Goal: Task Accomplishment & Management: Complete application form

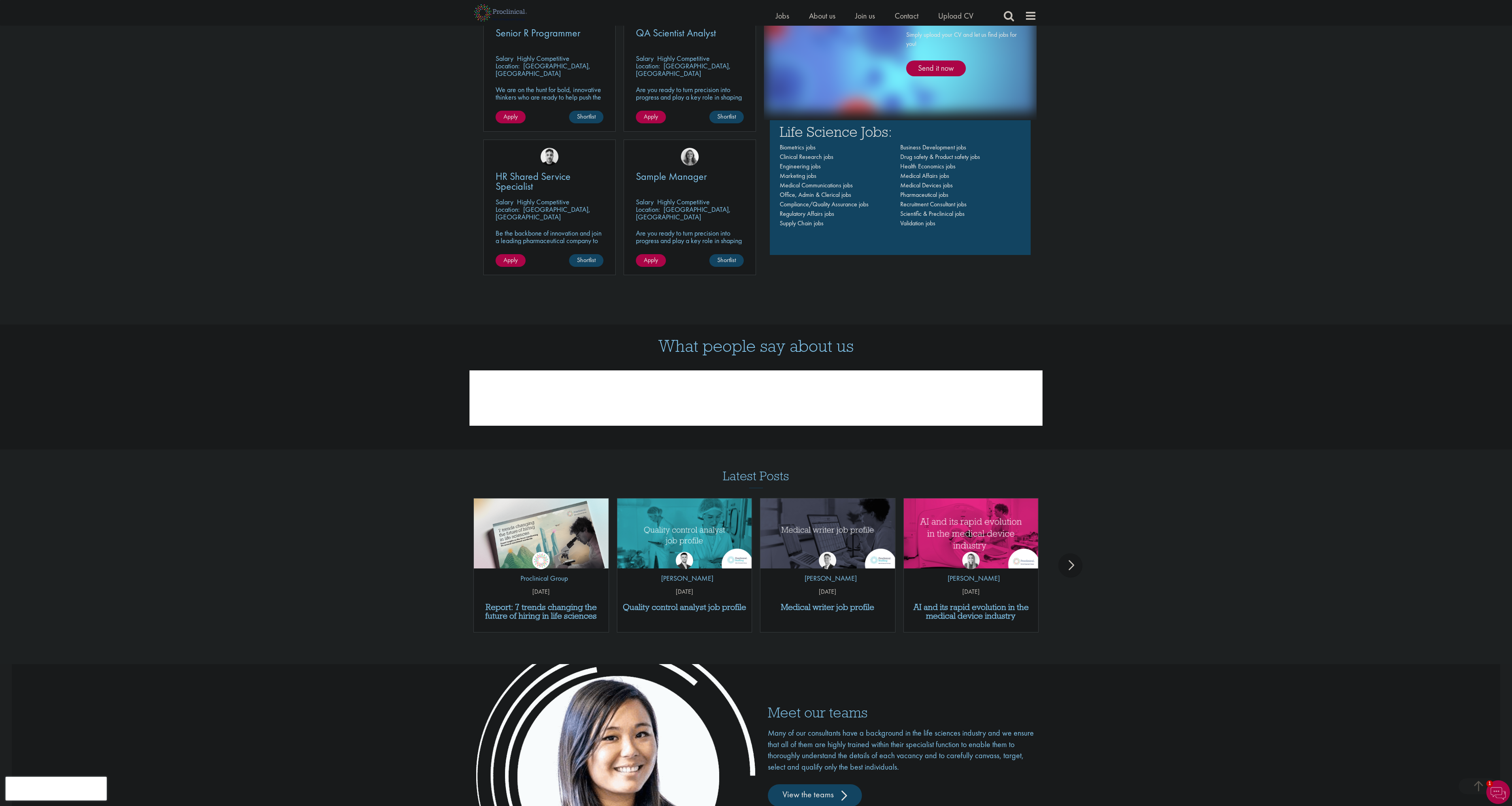
scroll to position [1073, 0]
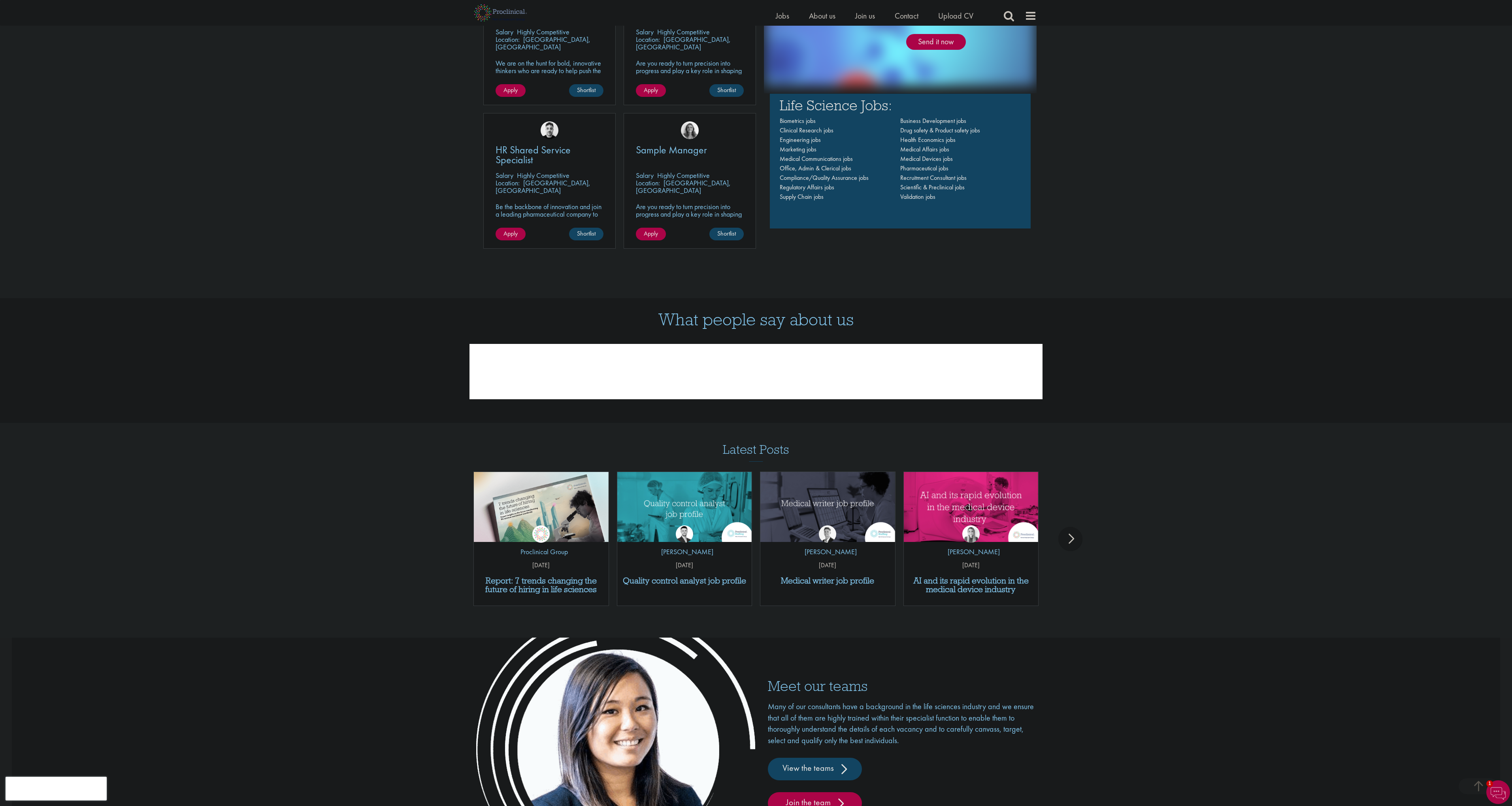
click at [1072, 540] on div "next" at bounding box center [1070, 539] width 24 height 24
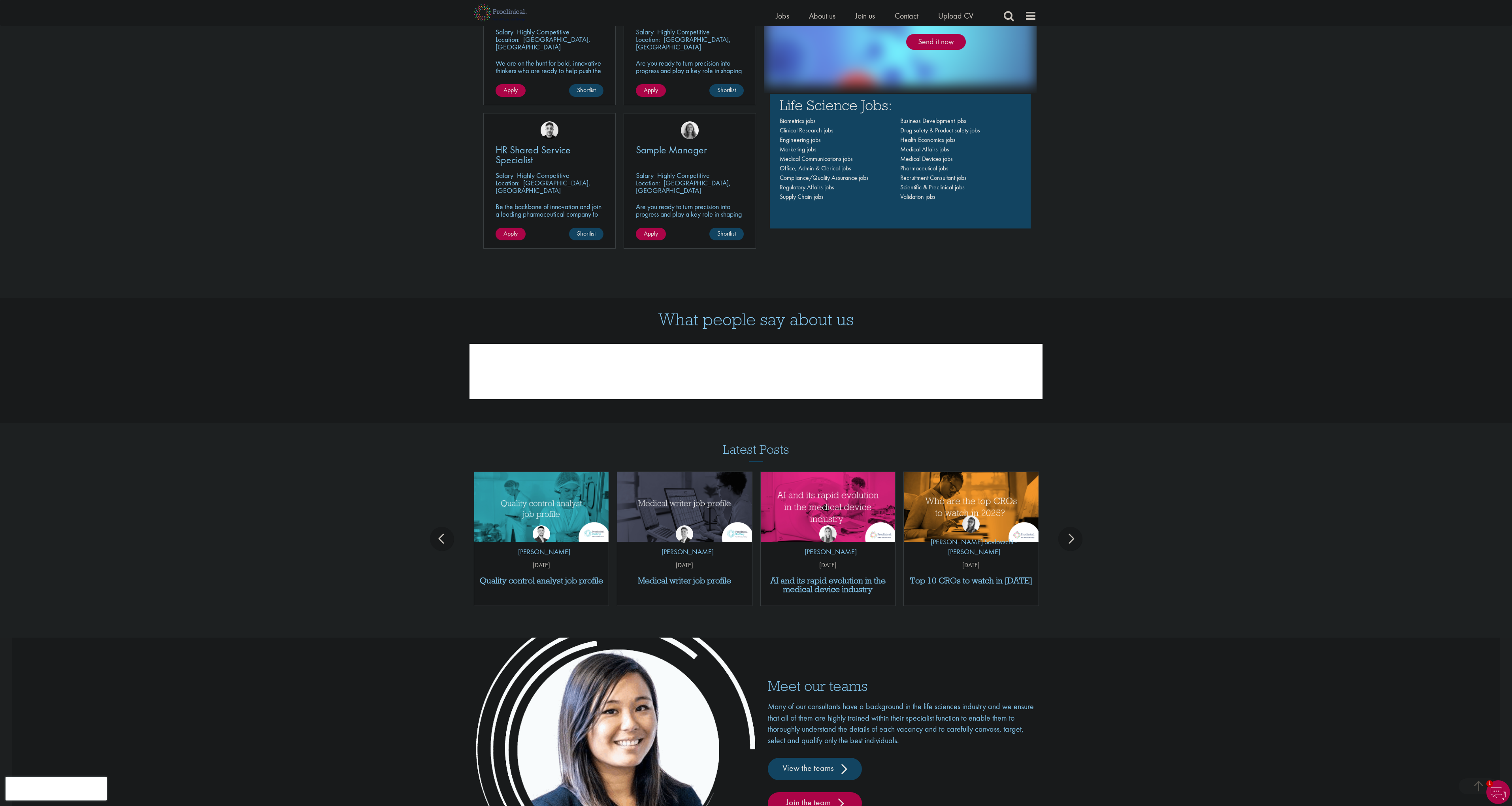
click at [1072, 540] on div "next" at bounding box center [1070, 539] width 24 height 24
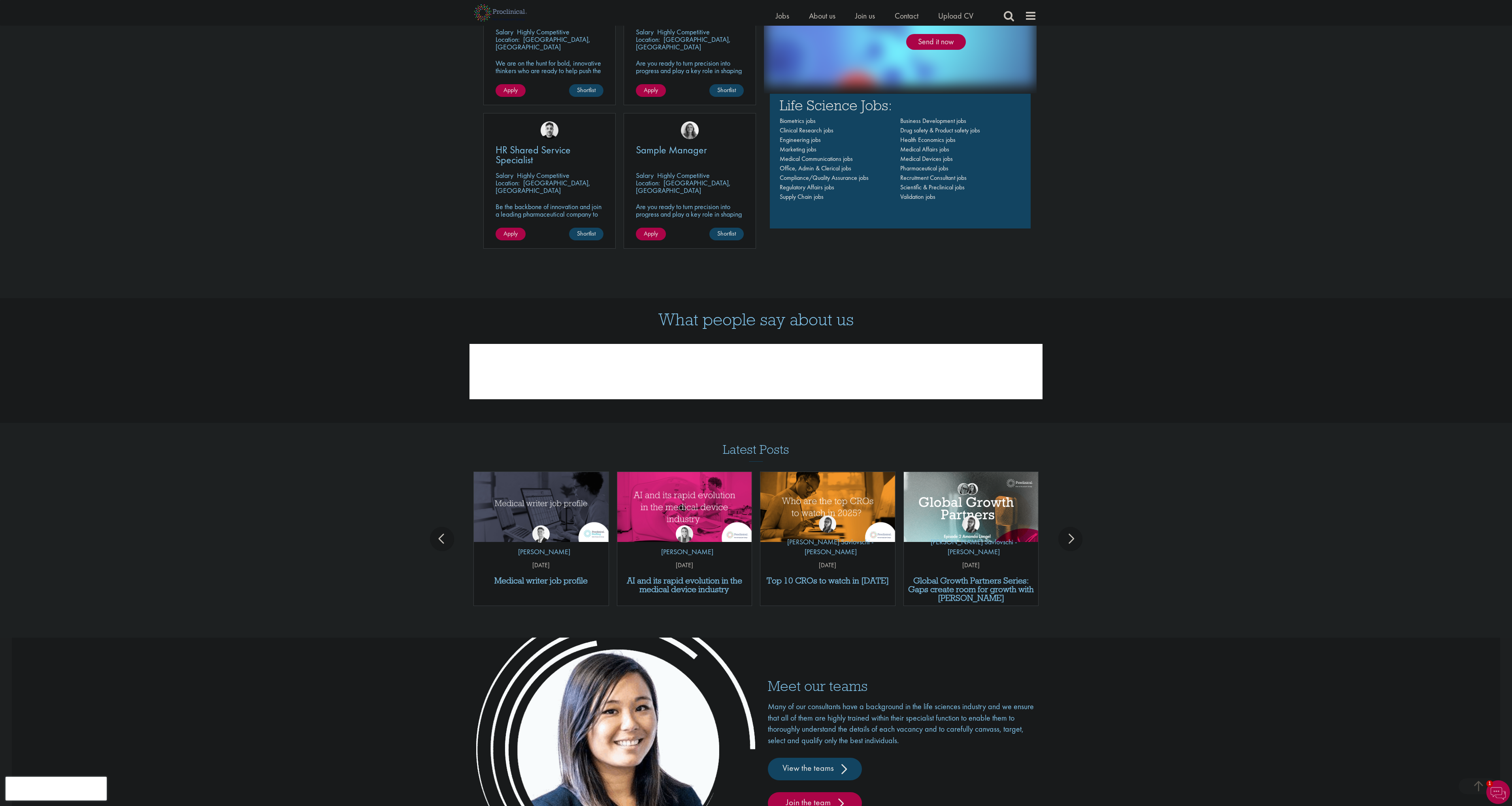
click at [1072, 540] on div "next" at bounding box center [1070, 539] width 24 height 24
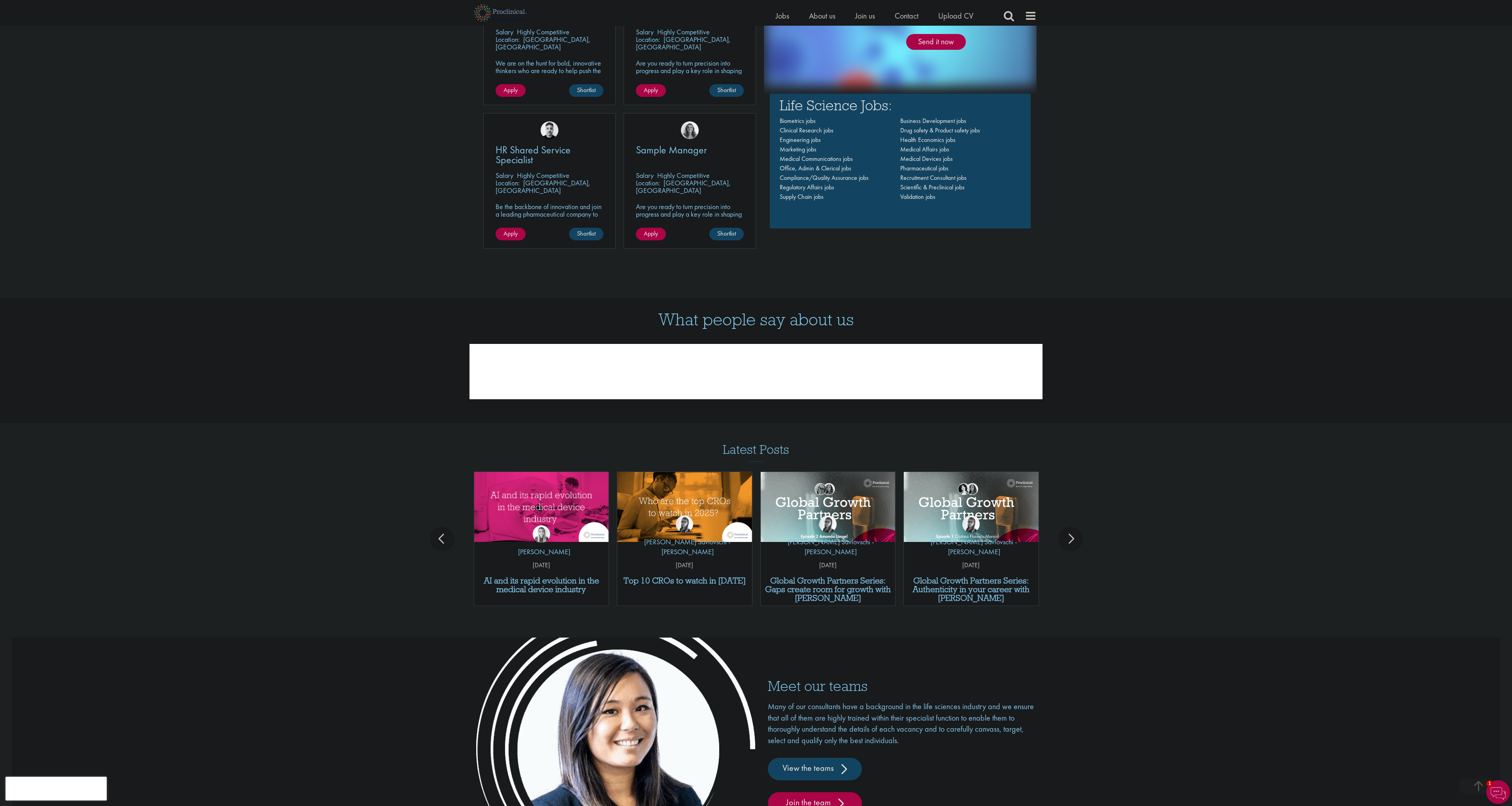
click at [1072, 540] on div "next" at bounding box center [1070, 539] width 24 height 24
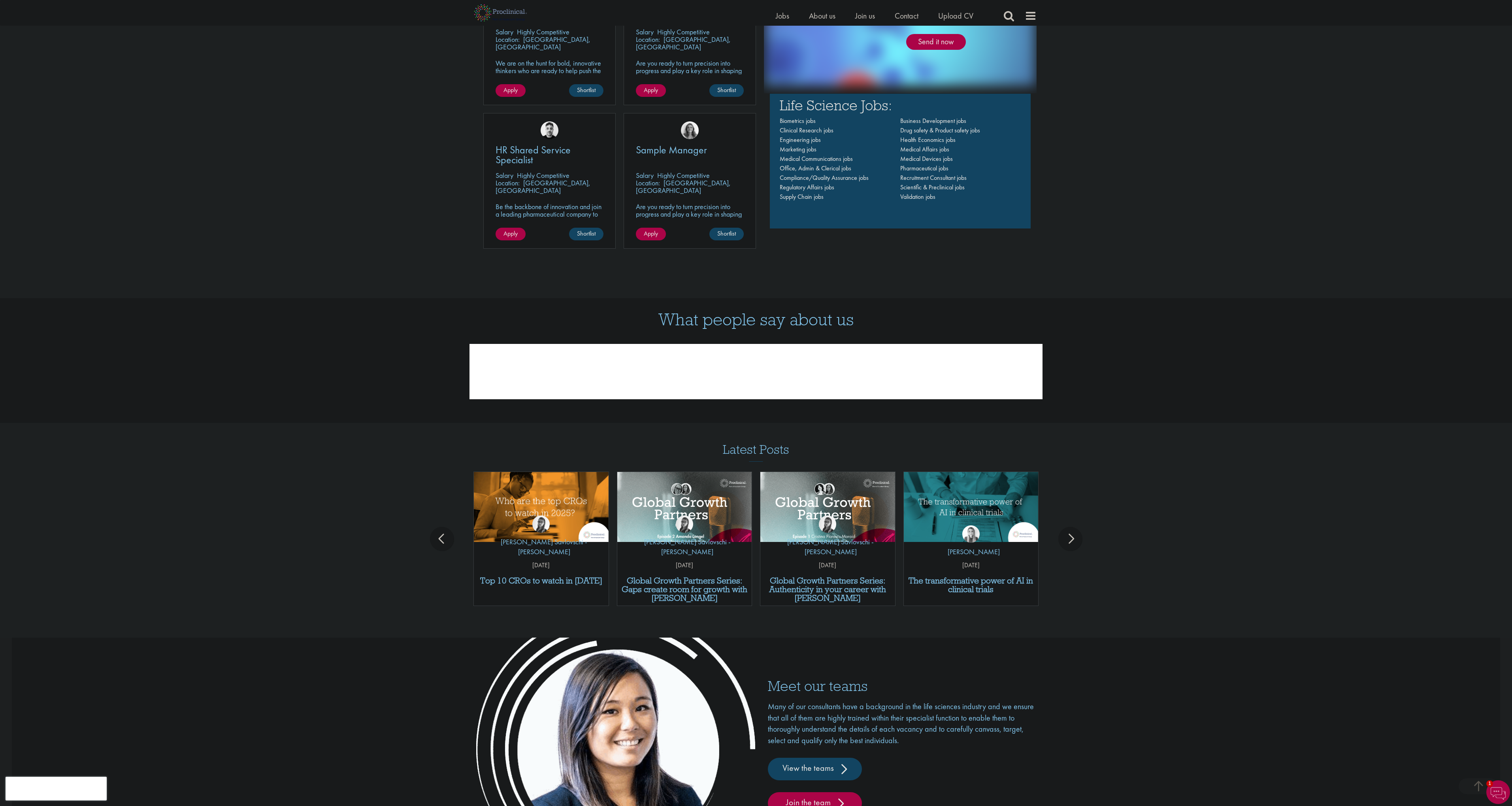
click at [1072, 540] on div "next" at bounding box center [1070, 539] width 24 height 24
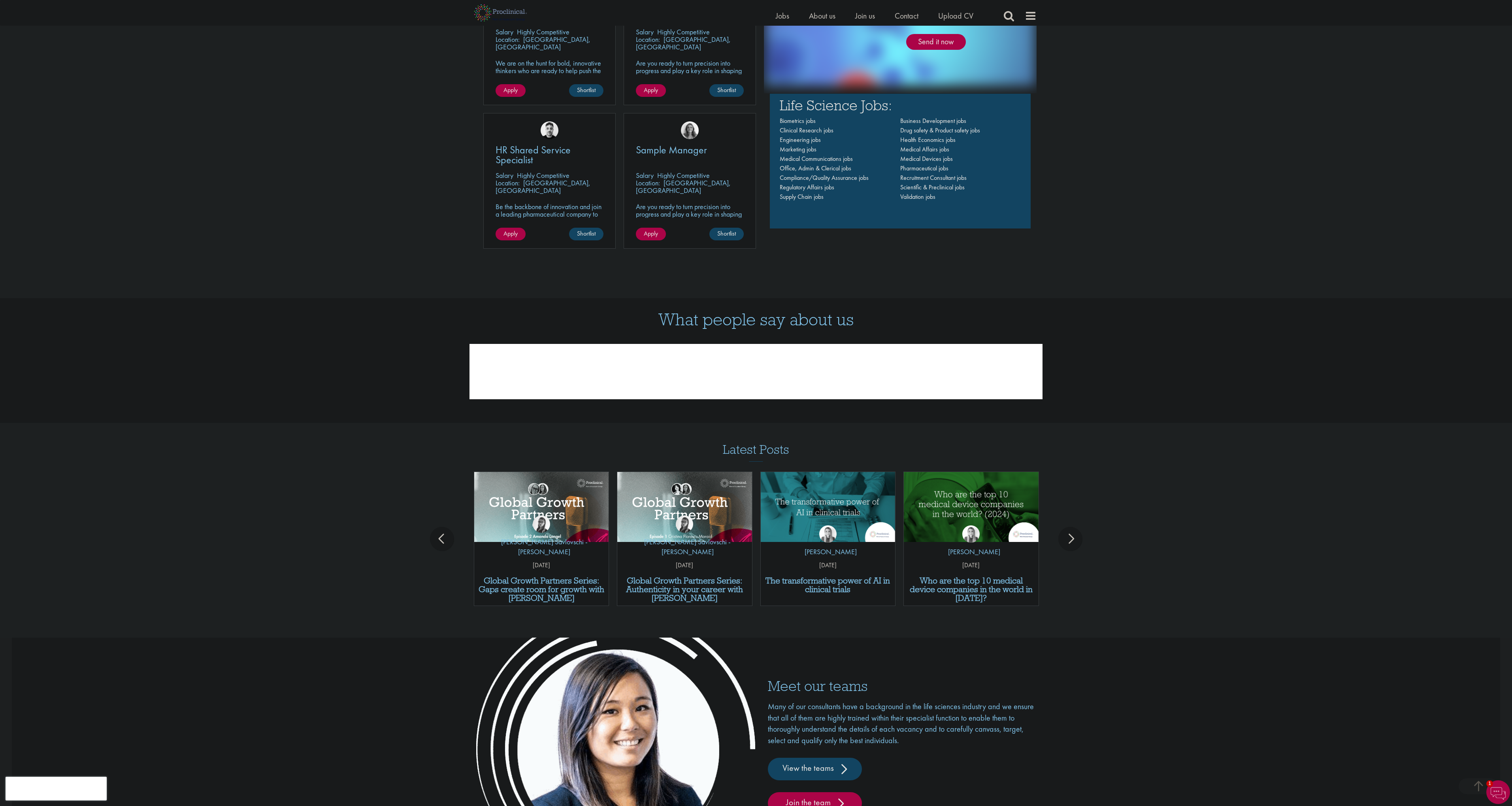
click at [1072, 540] on div "next" at bounding box center [1070, 539] width 24 height 24
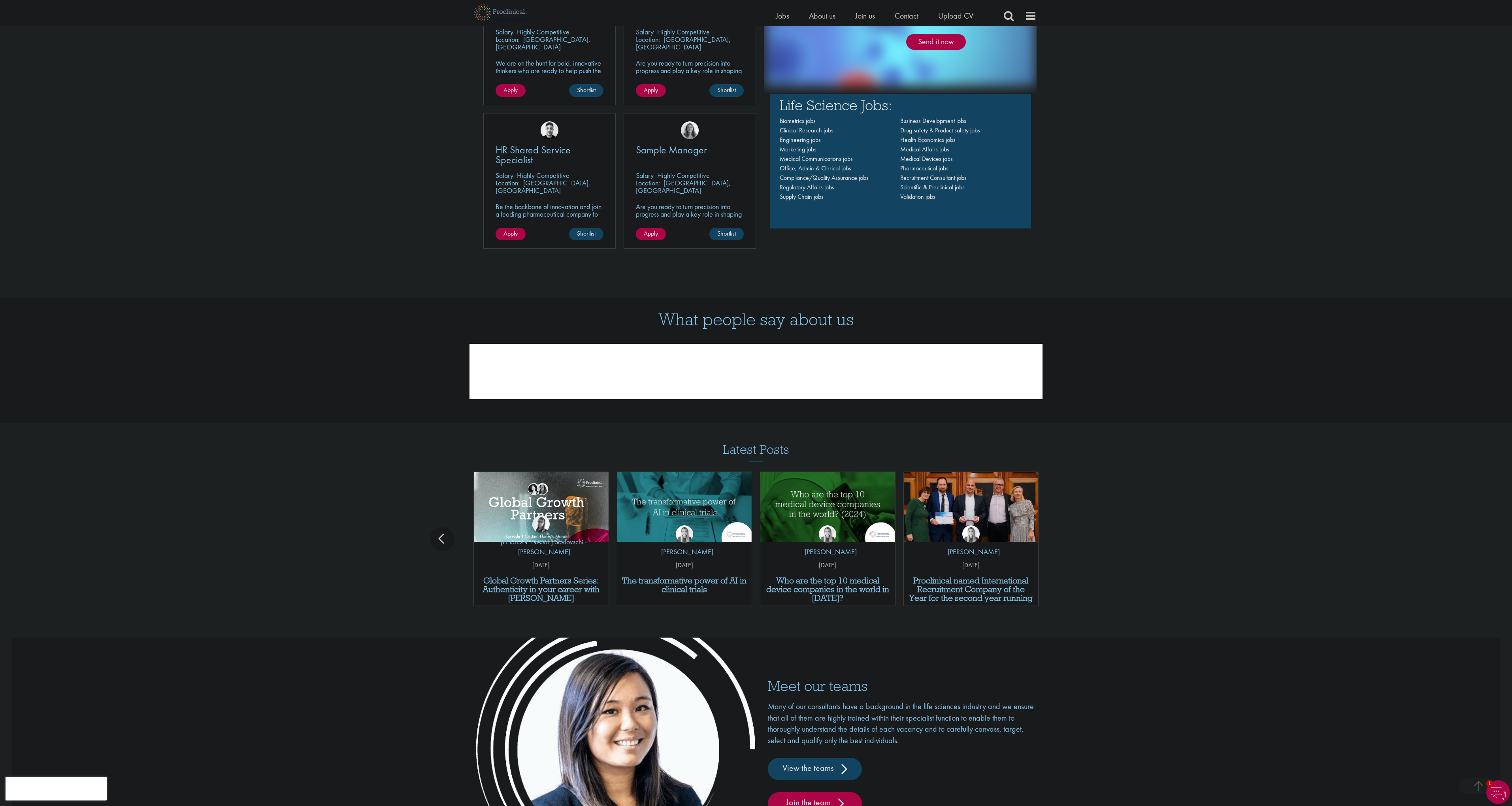
click at [1072, 540] on div "Latest Posts Report: 7 trends changing the future of hiring in life sciences by…" at bounding box center [756, 528] width 1512 height 171
click at [443, 537] on div "prev" at bounding box center [442, 539] width 24 height 24
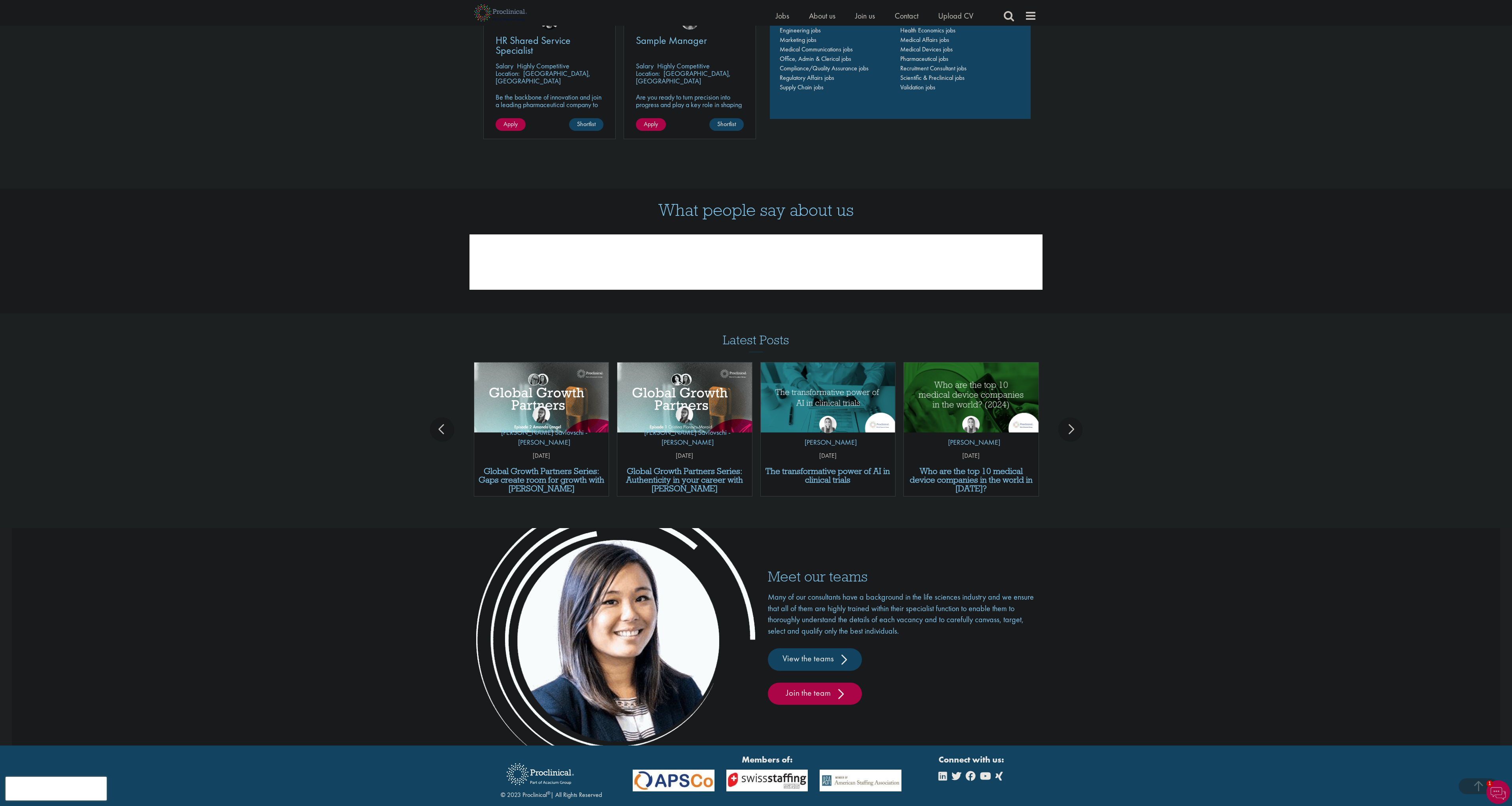
scroll to position [1150, 0]
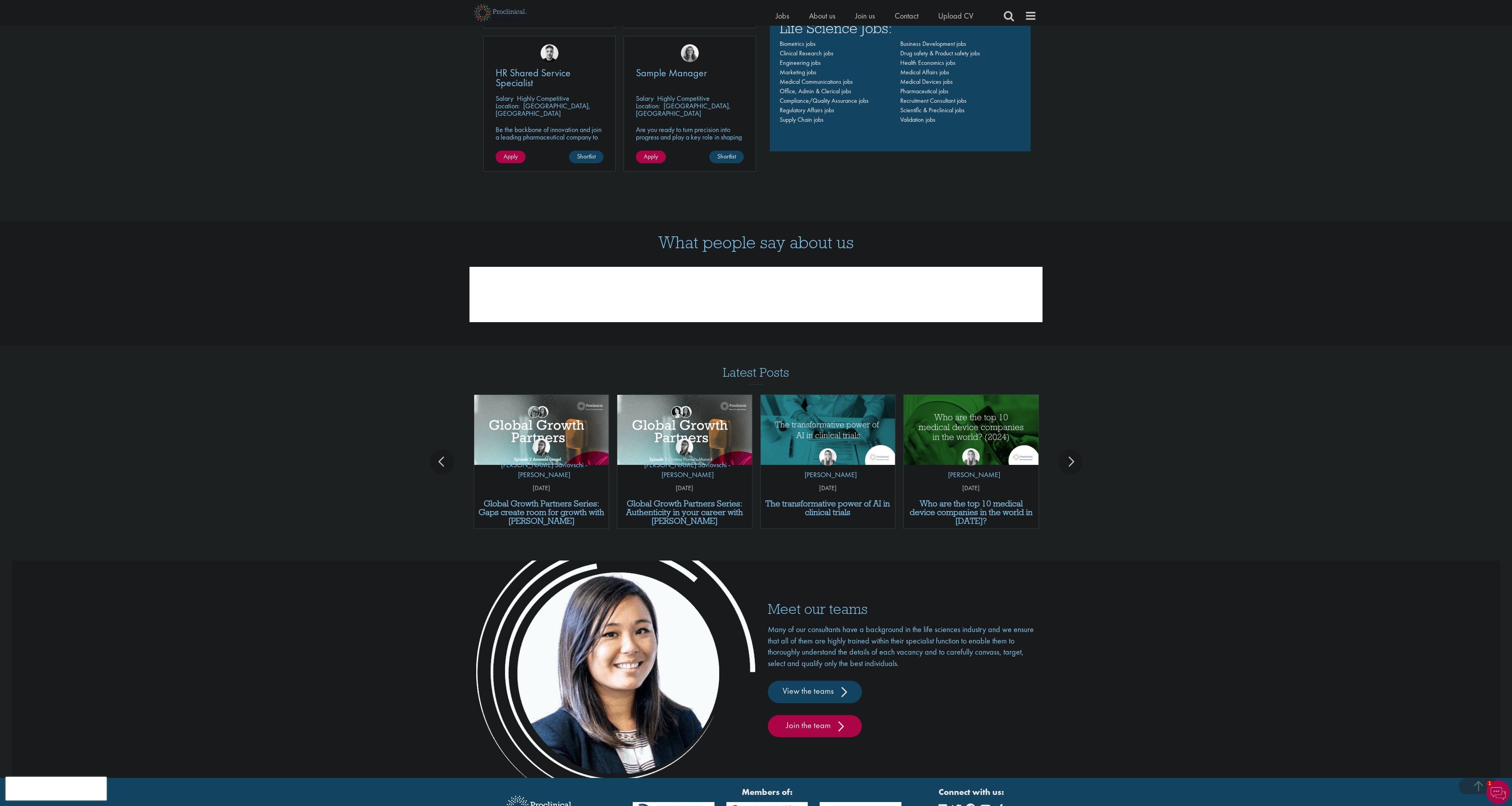
click at [433, 466] on div "prev" at bounding box center [442, 462] width 24 height 24
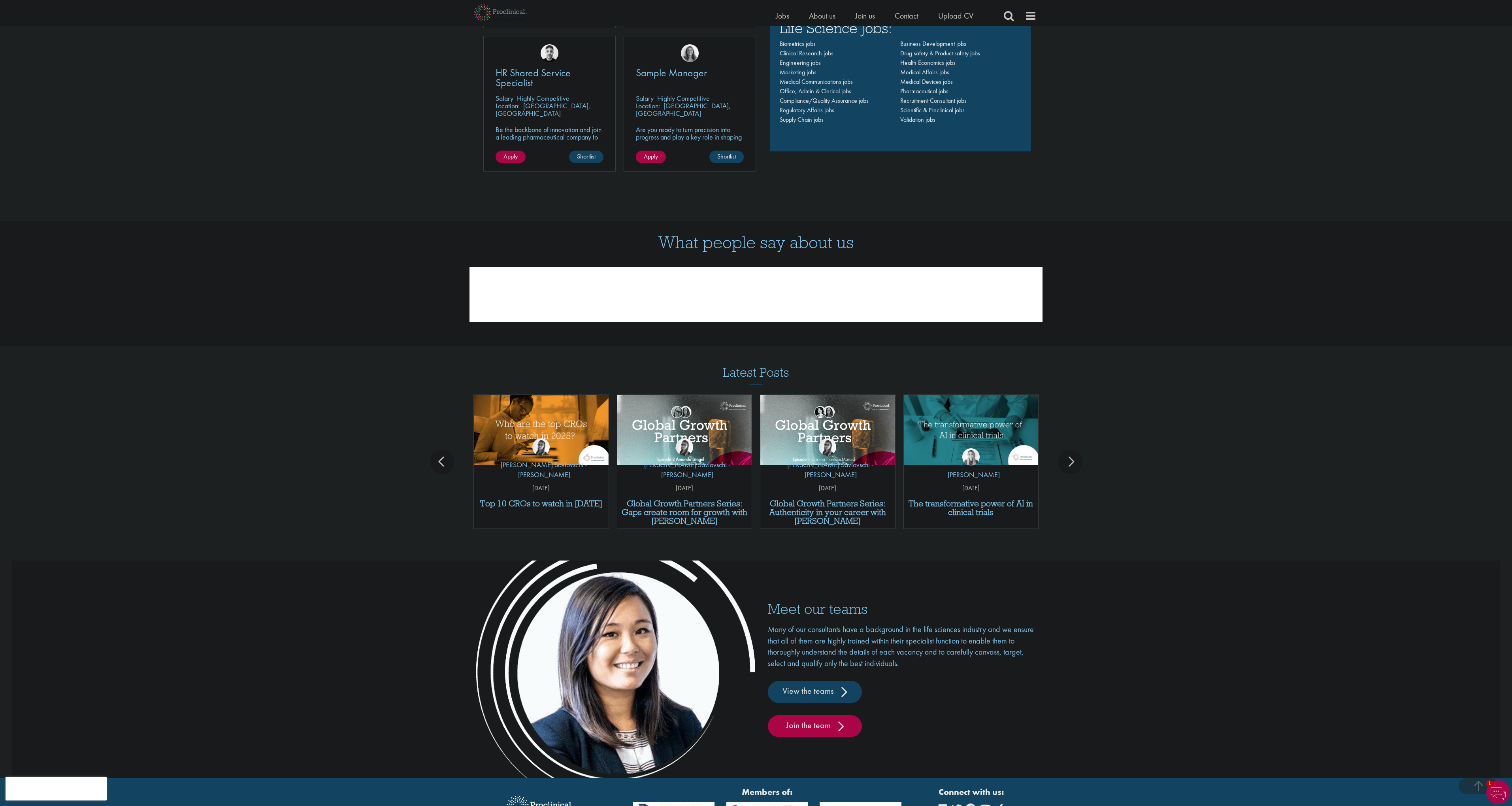
click at [433, 466] on div "prev" at bounding box center [442, 462] width 24 height 24
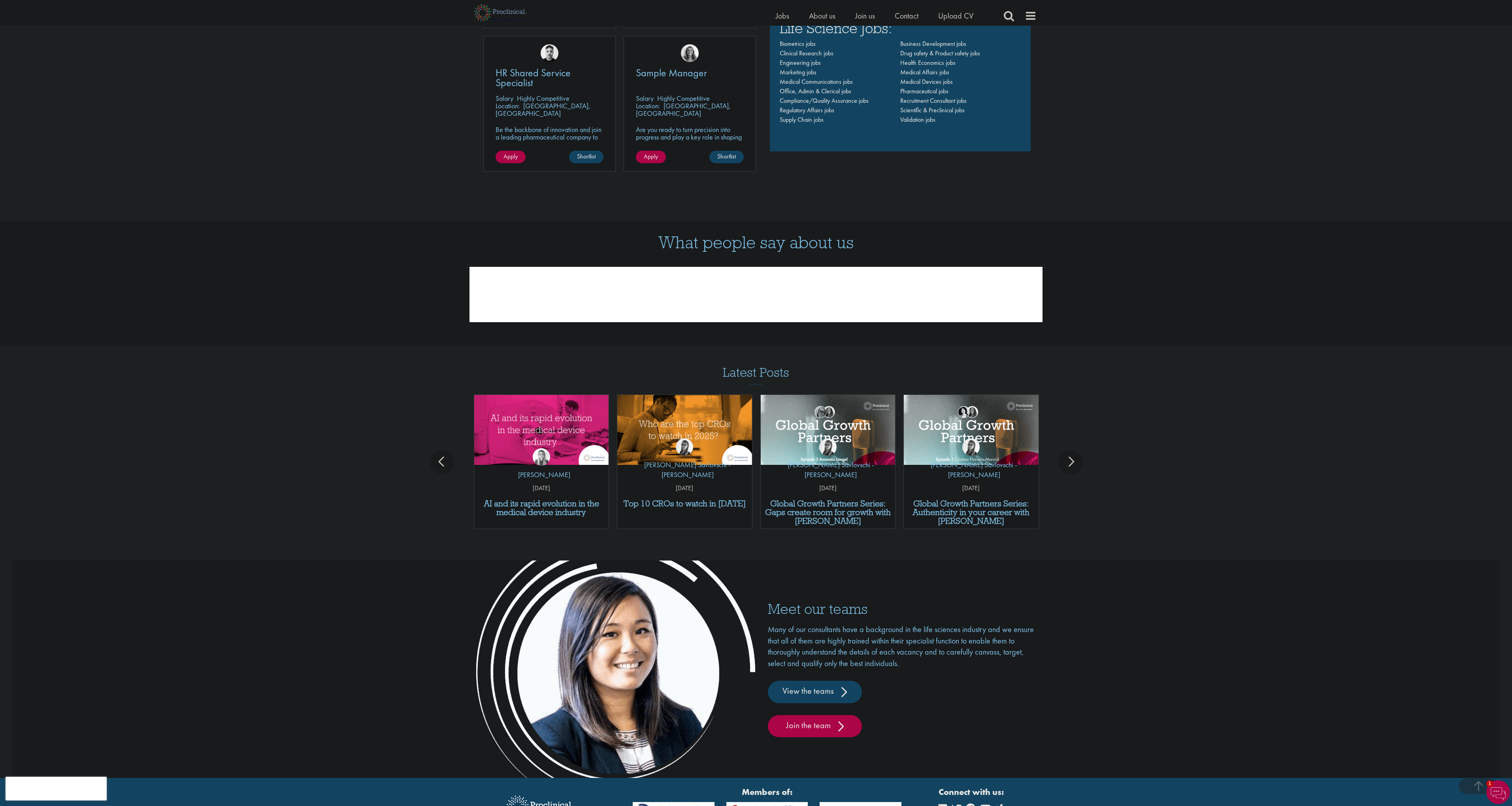
click at [433, 466] on div "prev" at bounding box center [442, 462] width 24 height 24
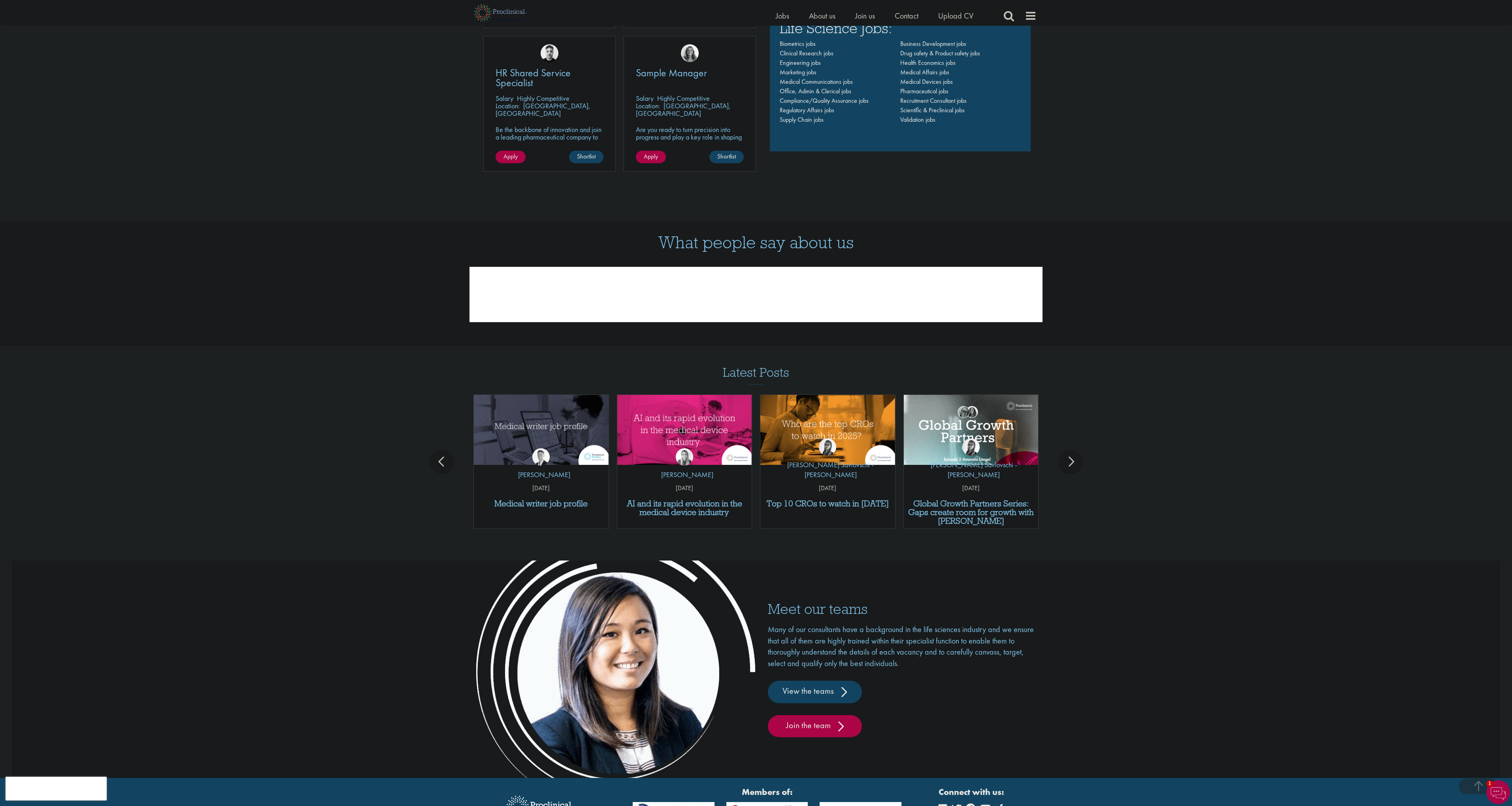
click at [440, 465] on div "prev" at bounding box center [442, 462] width 24 height 24
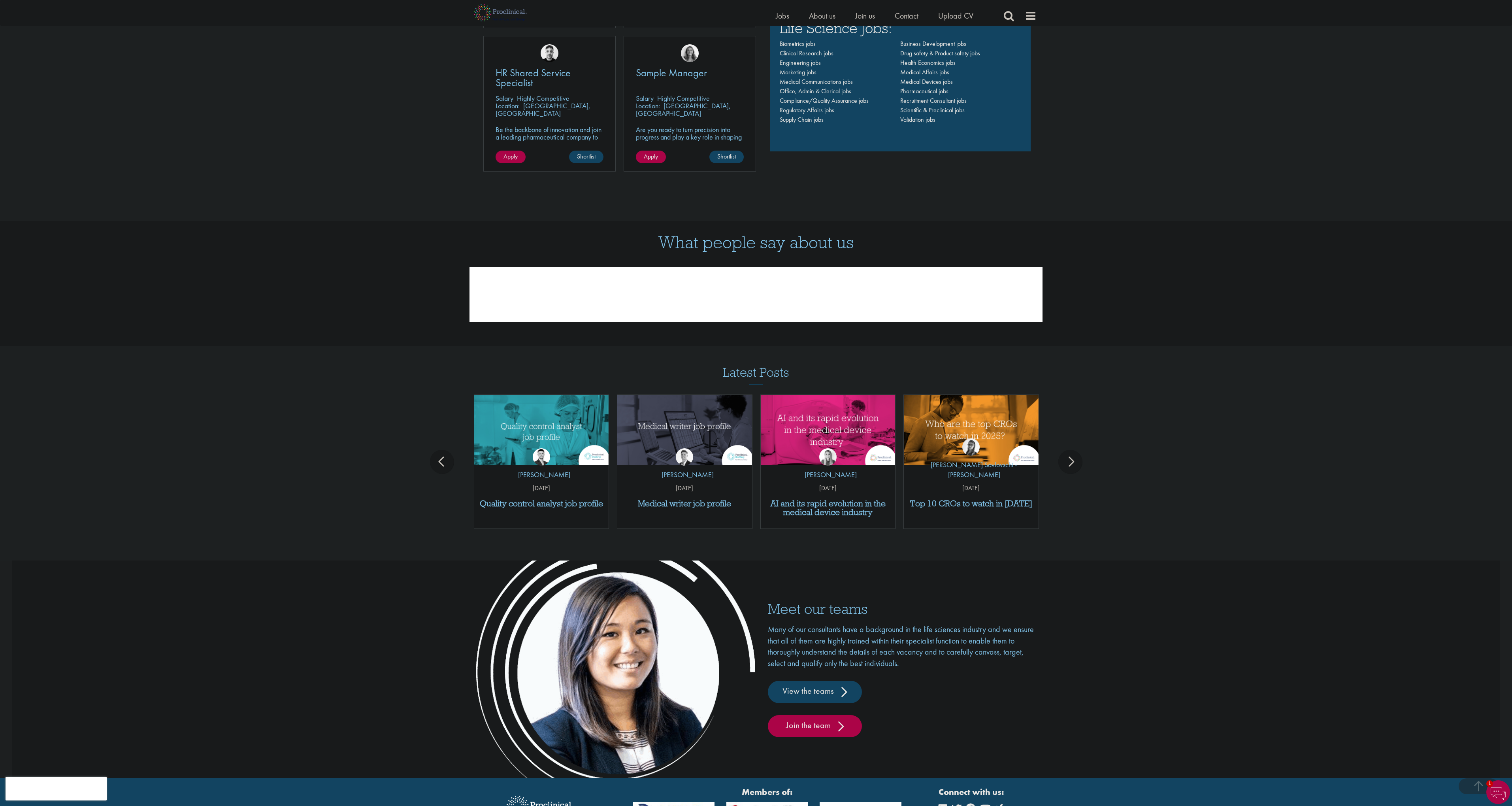
click at [440, 465] on div "prev" at bounding box center [442, 462] width 24 height 24
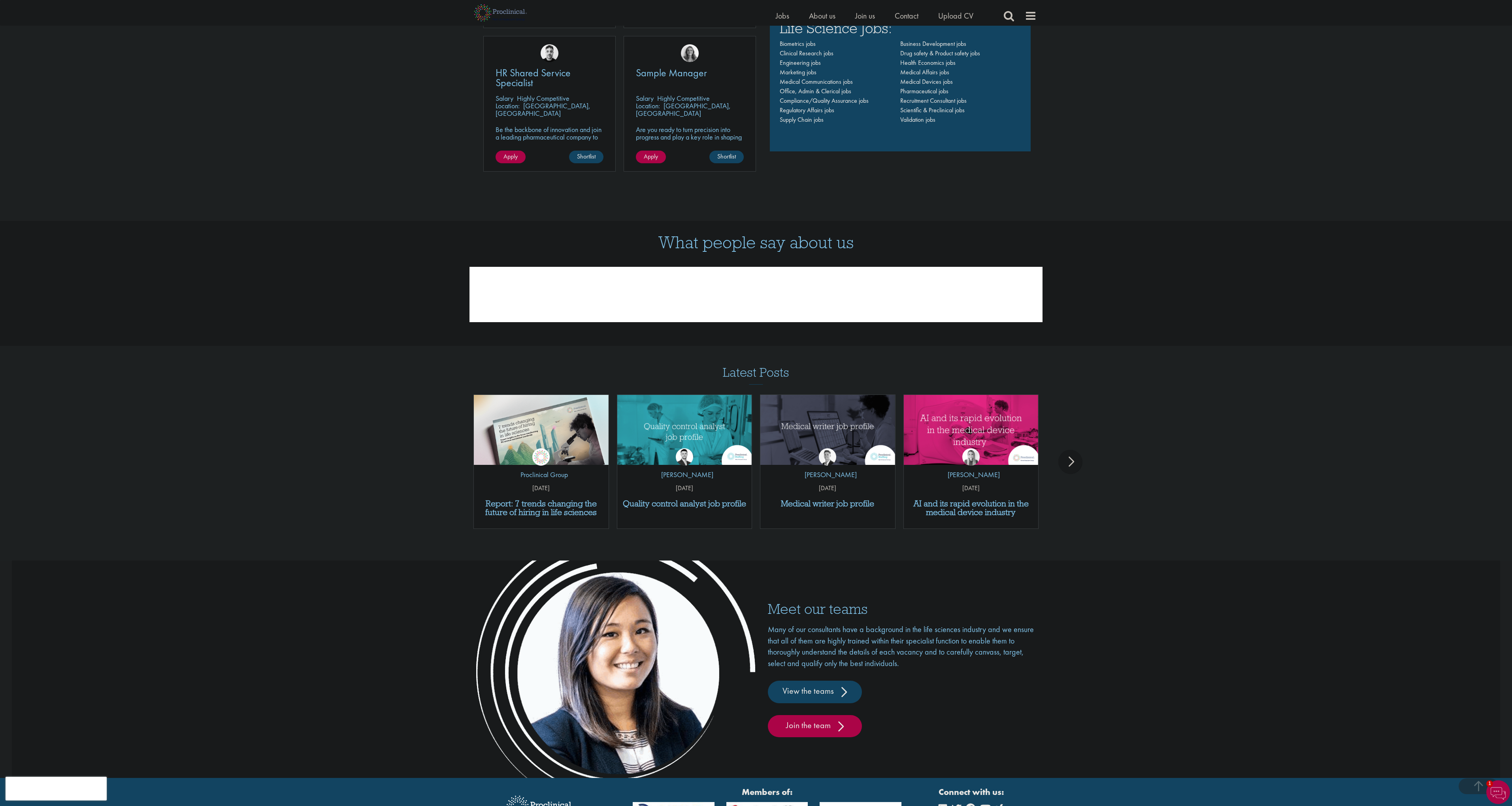
click at [1072, 458] on div "next" at bounding box center [1070, 462] width 24 height 24
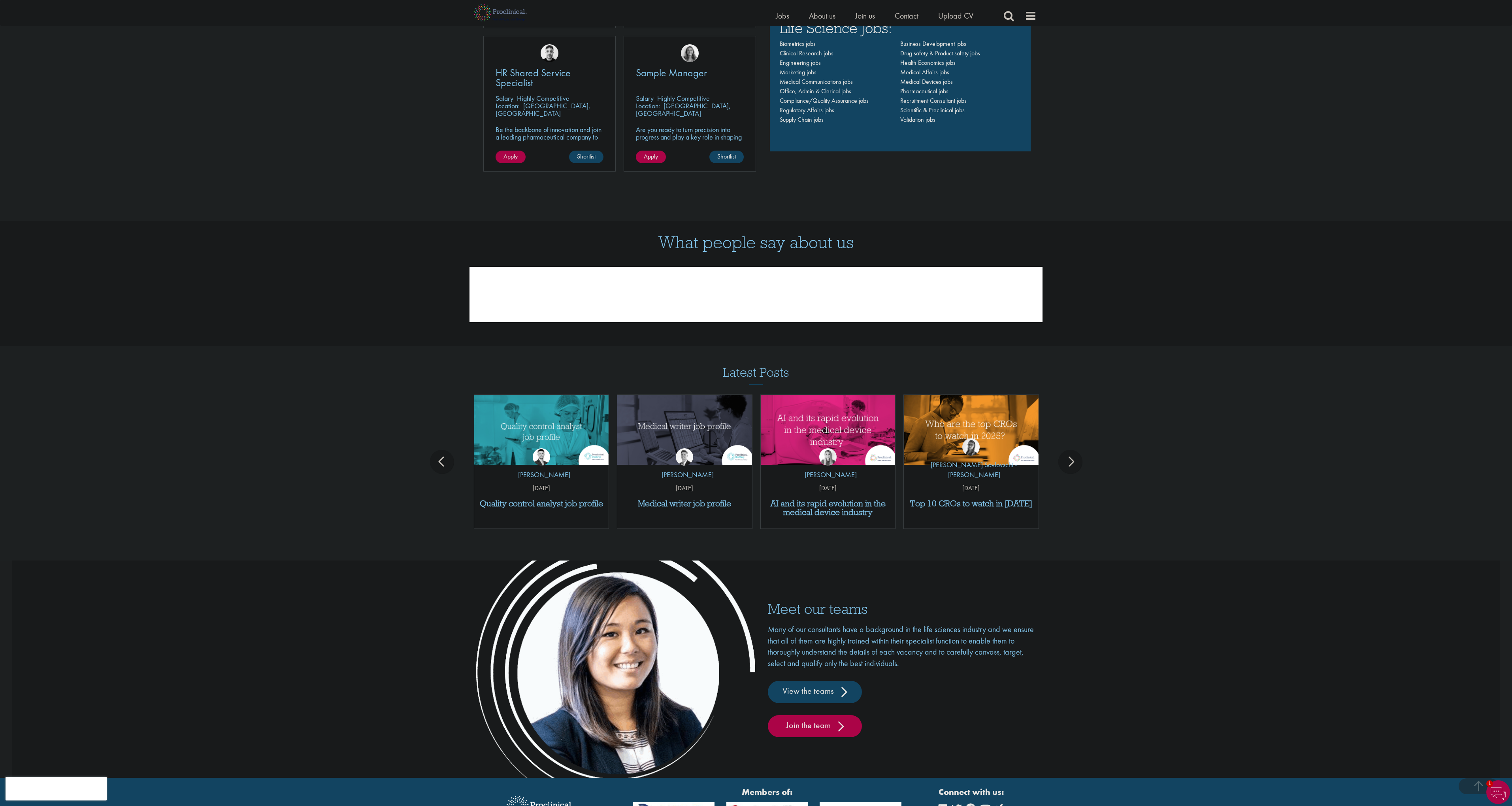
click at [1073, 461] on div "next" at bounding box center [1070, 462] width 24 height 24
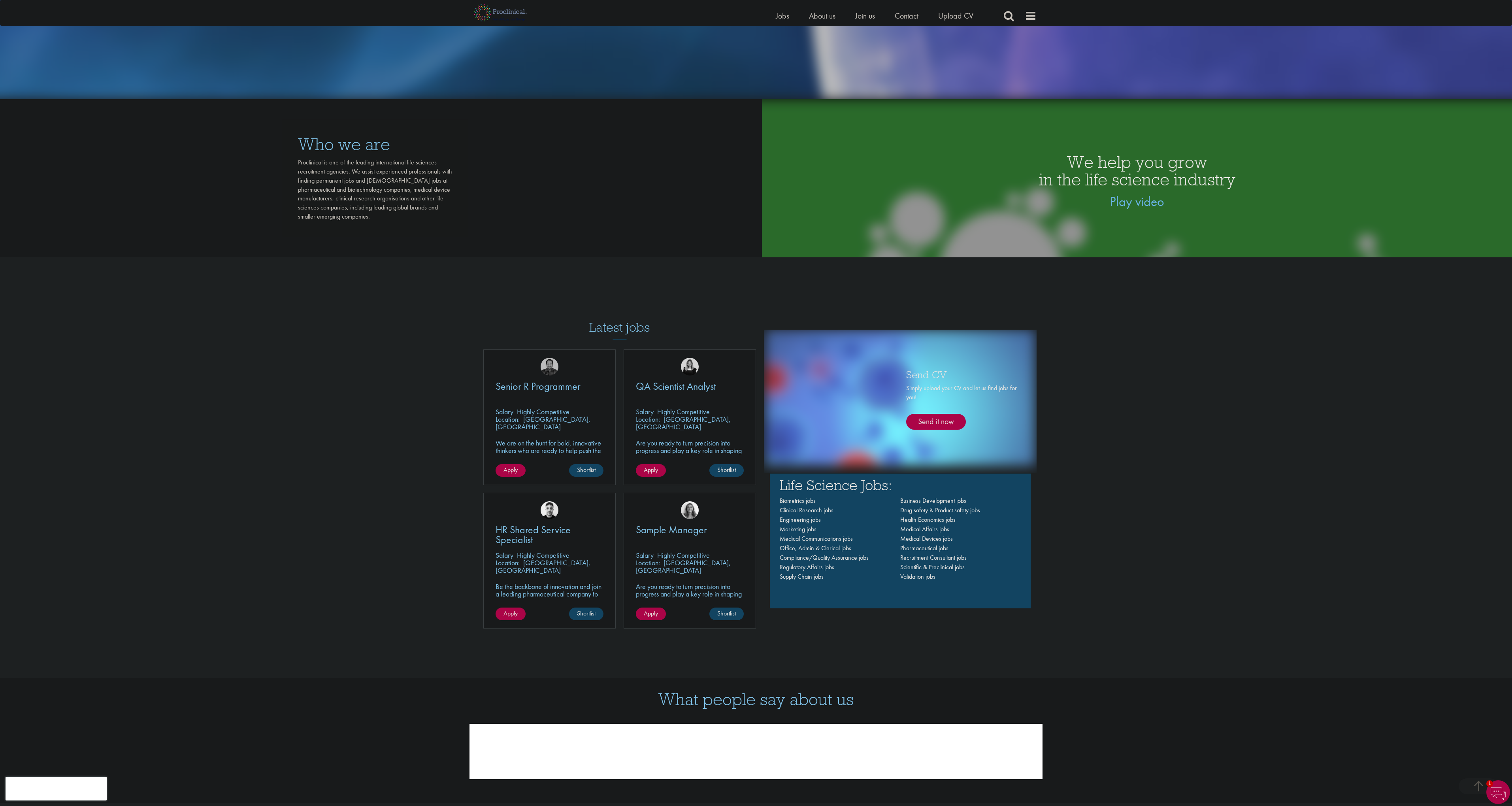
scroll to position [688, 0]
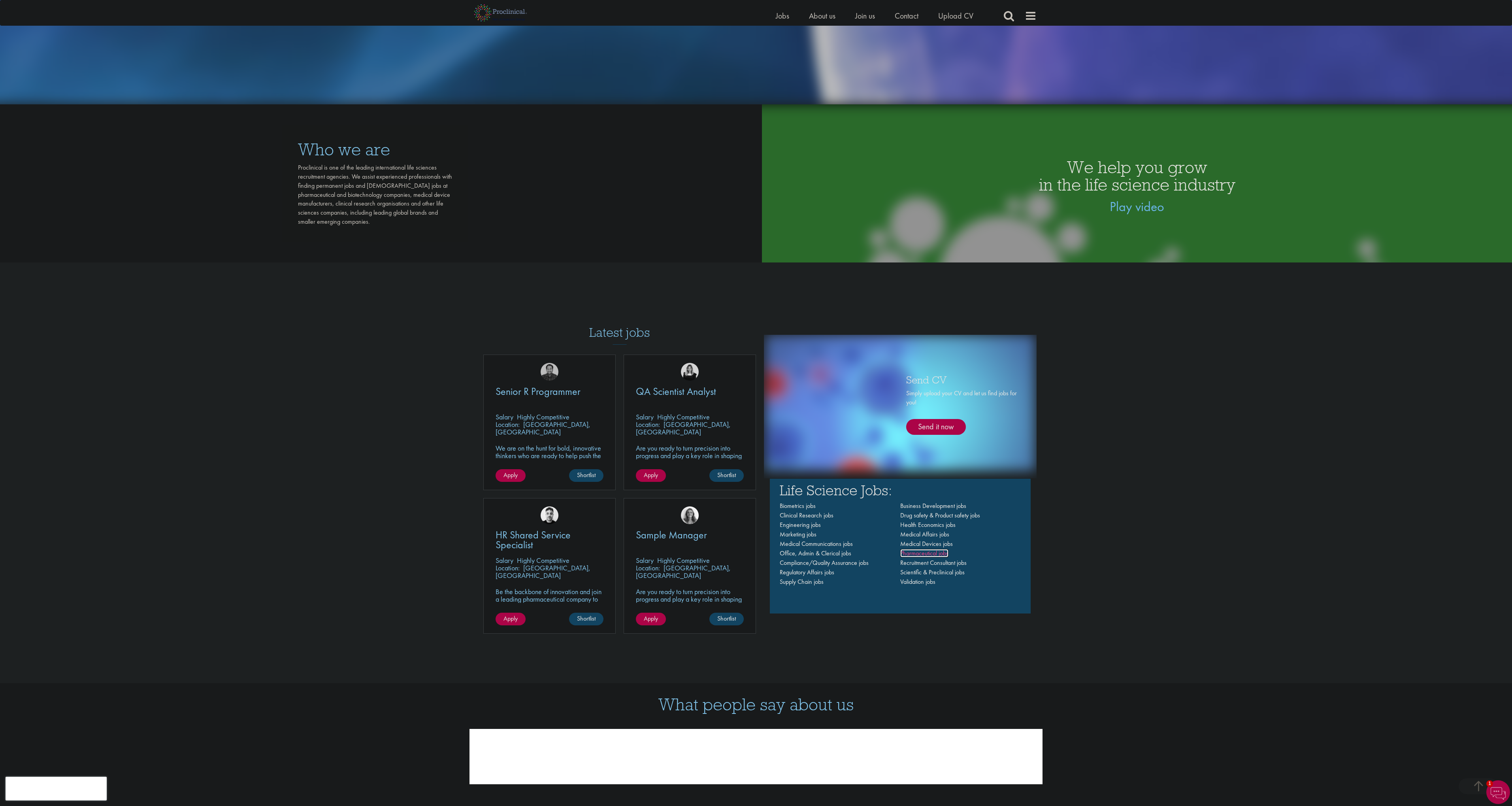
click at [920, 553] on span "Pharmaceutical jobs" at bounding box center [925, 554] width 48 height 8
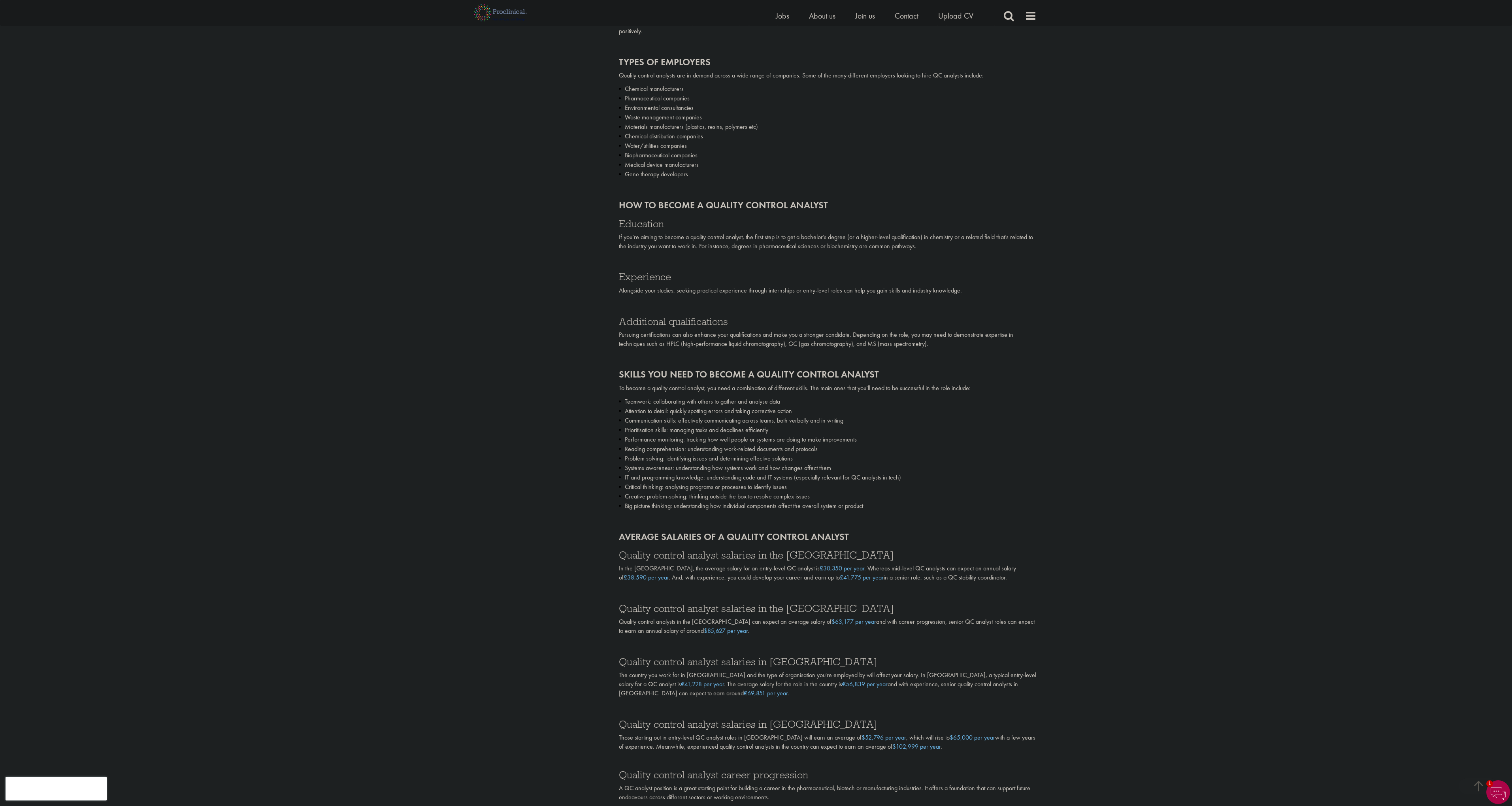
scroll to position [908, 0]
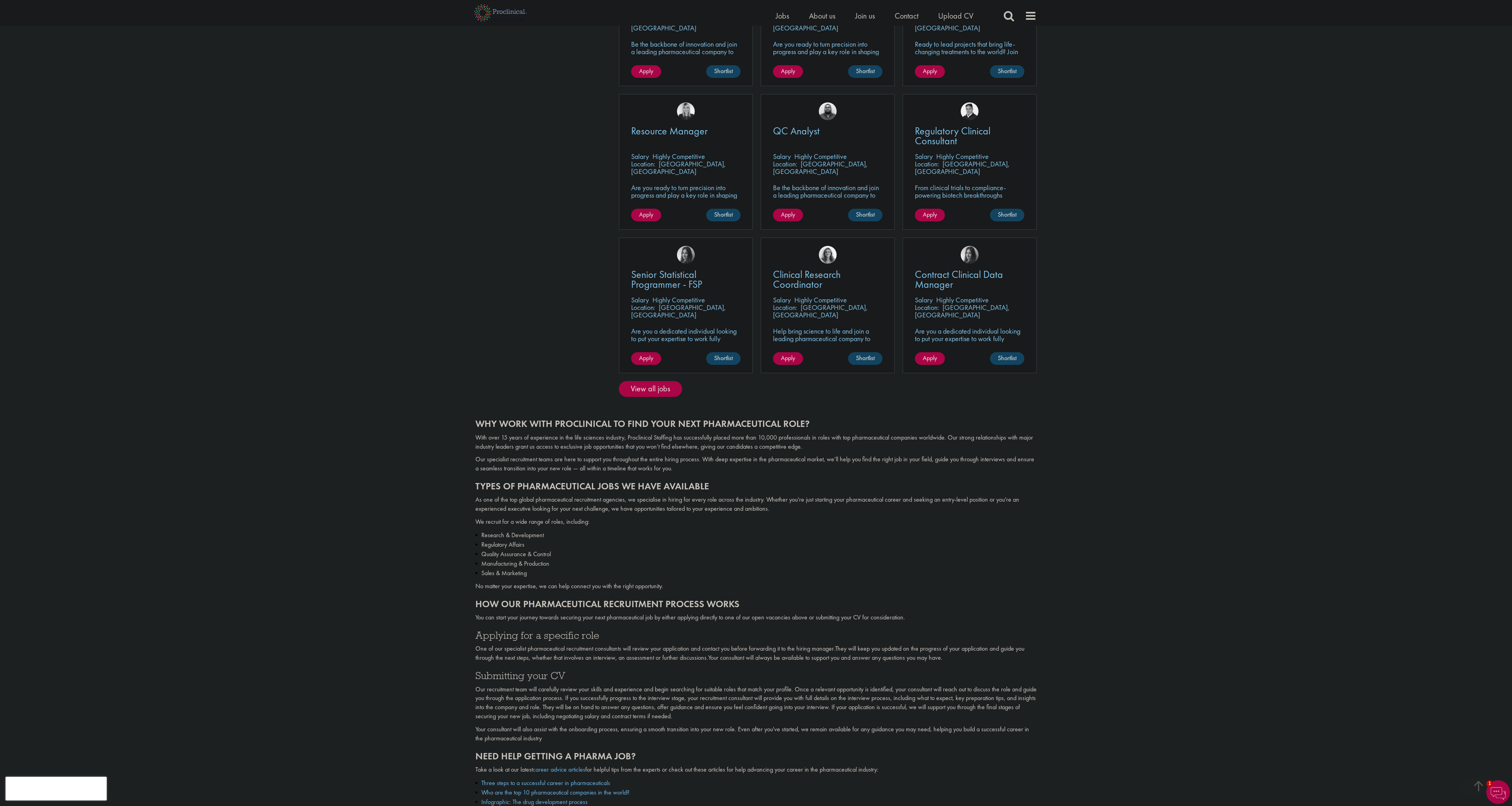
scroll to position [339, 0]
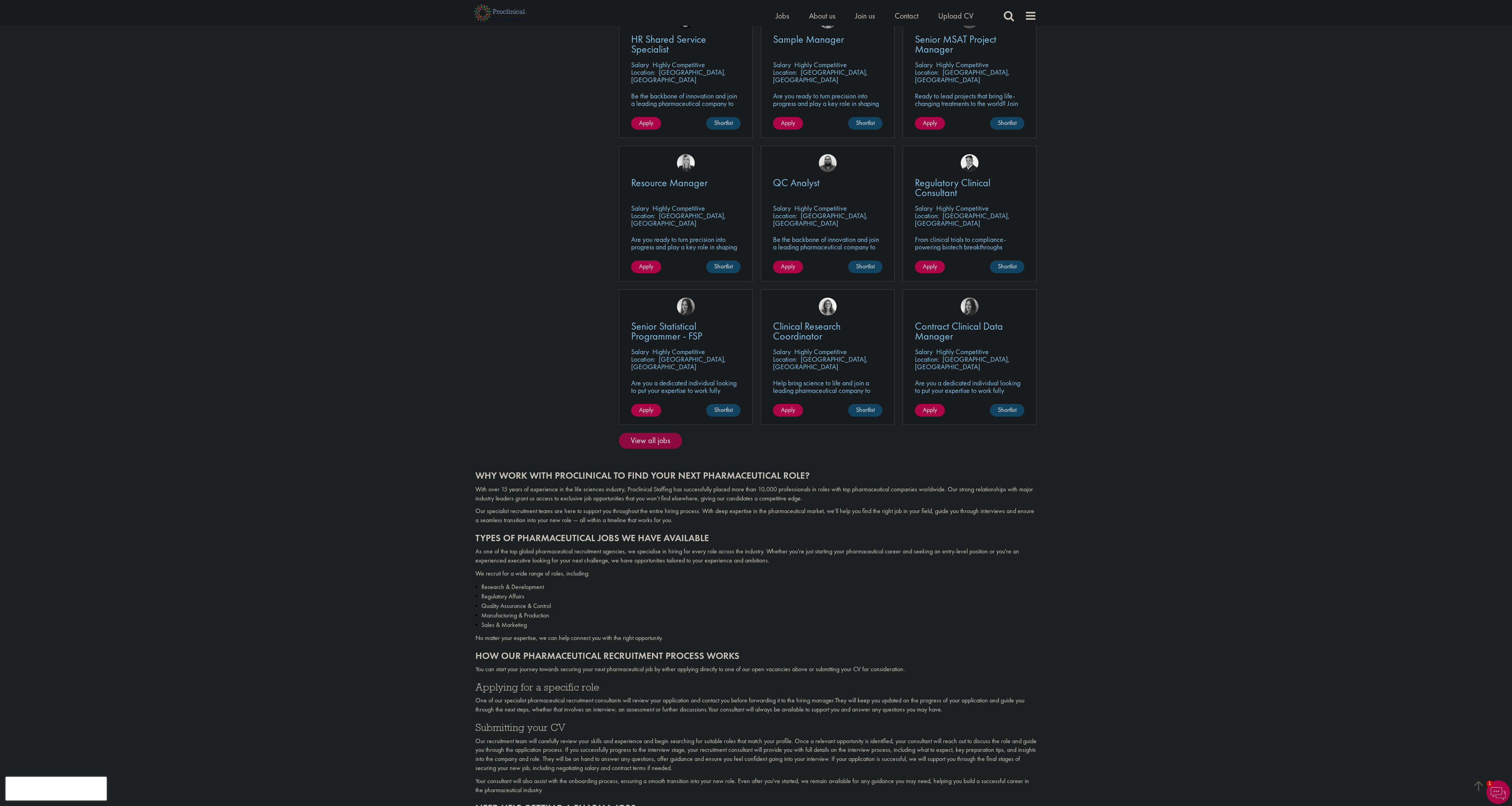
click at [664, 433] on link "View all jobs" at bounding box center [650, 440] width 63 height 16
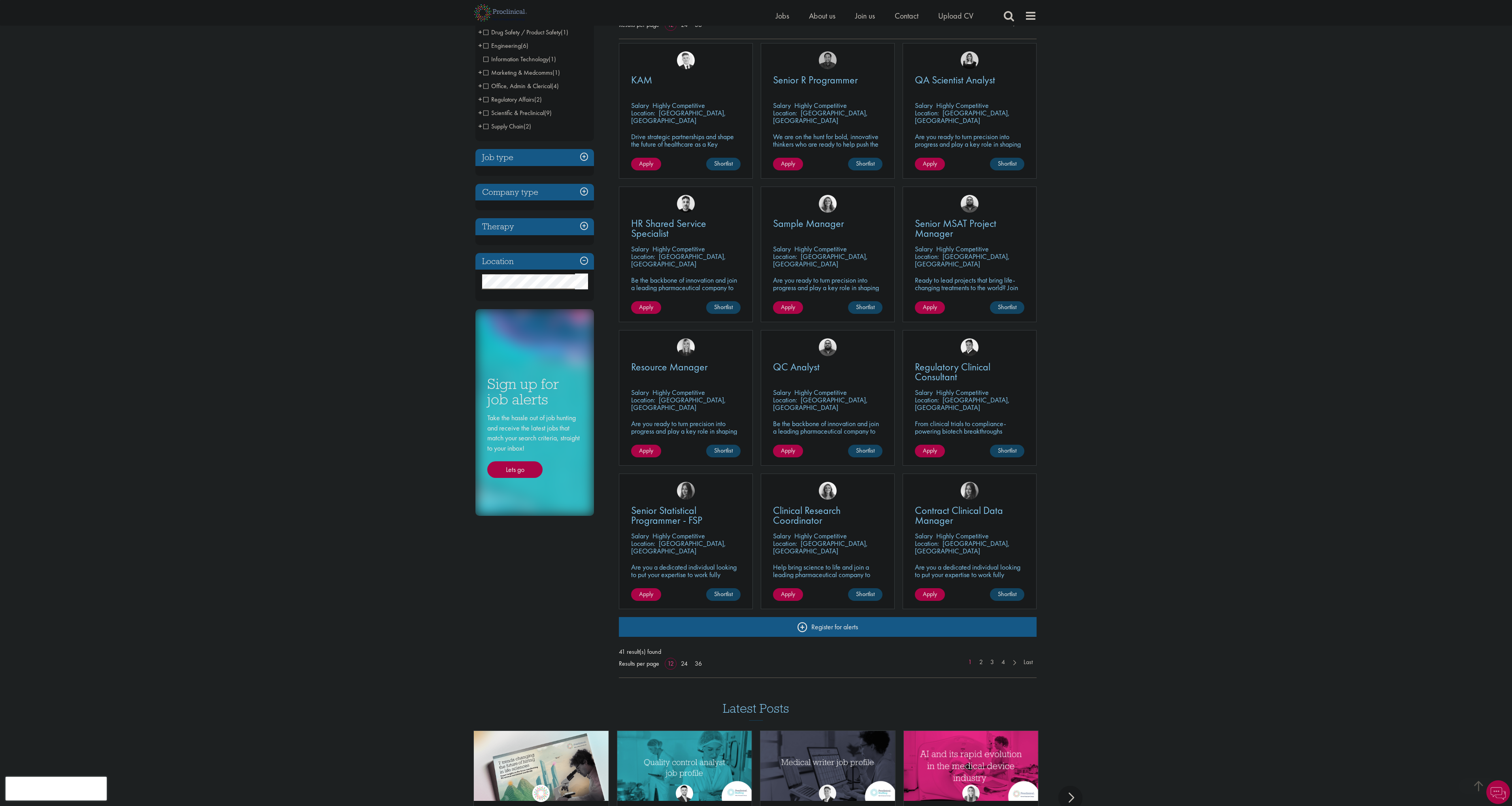
scroll to position [176, 0]
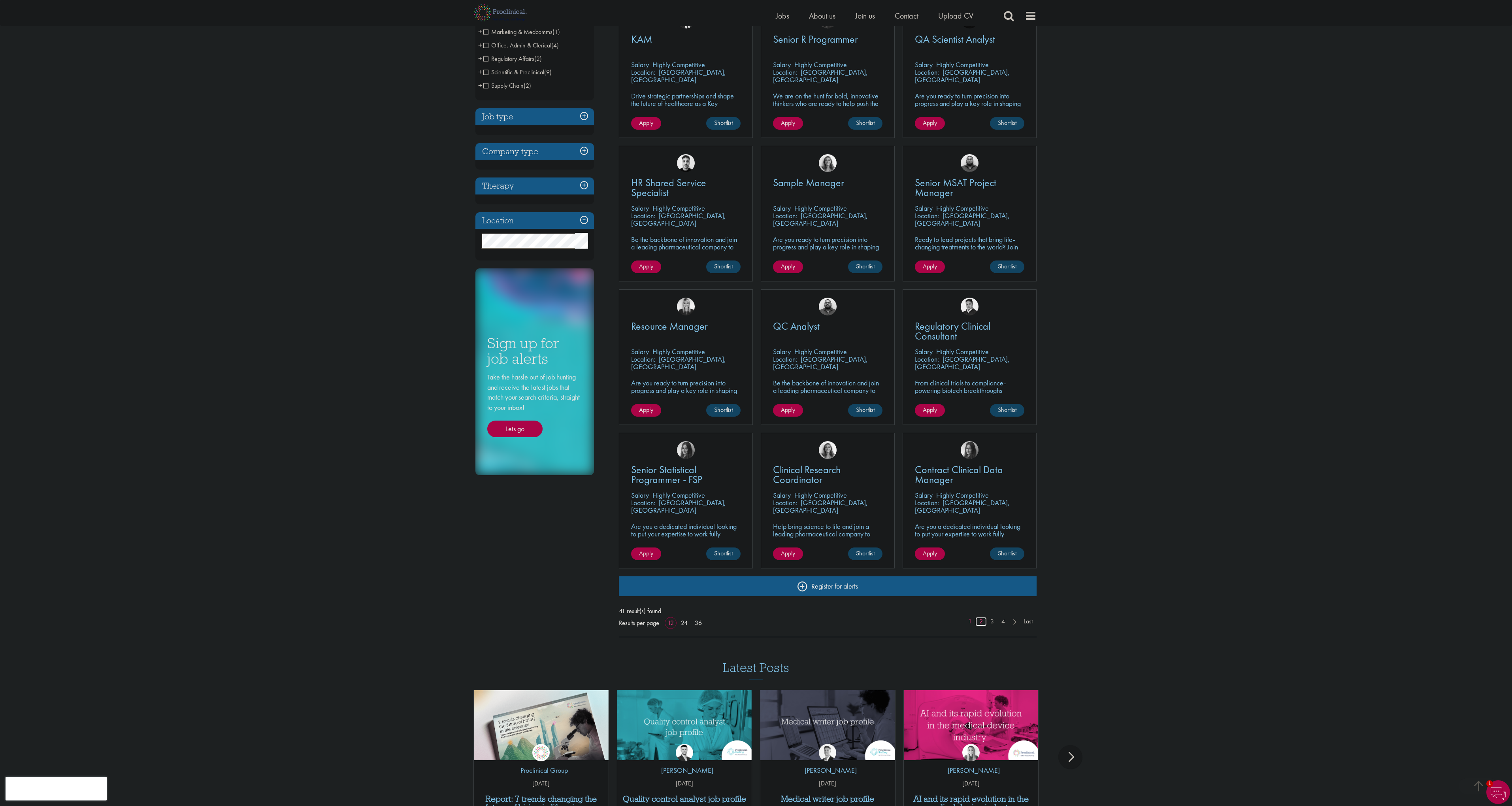
click at [981, 620] on link "2" at bounding box center [981, 621] width 11 height 9
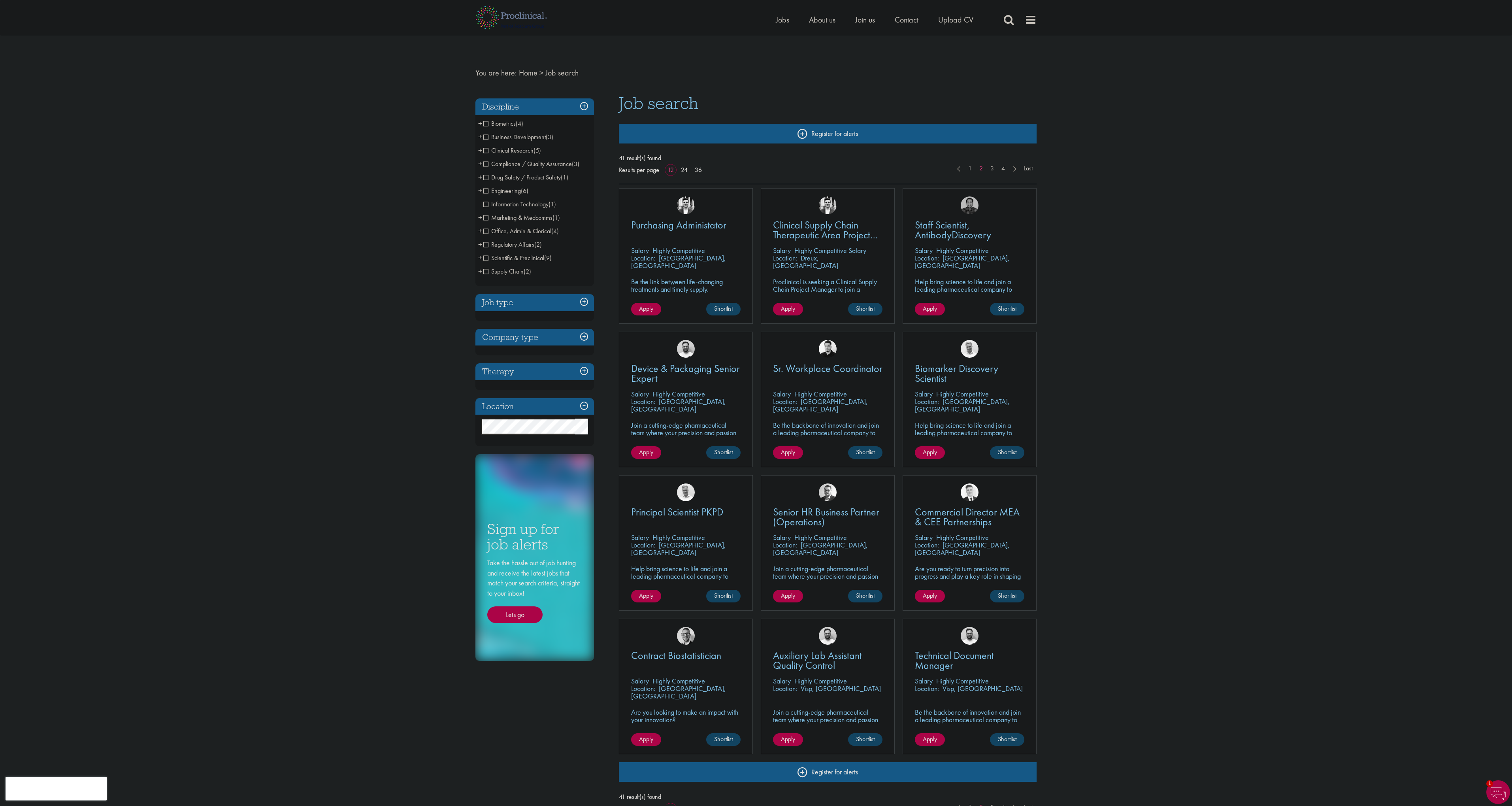
click at [486, 163] on span "Compliance / Quality Assurance" at bounding box center [527, 164] width 88 height 8
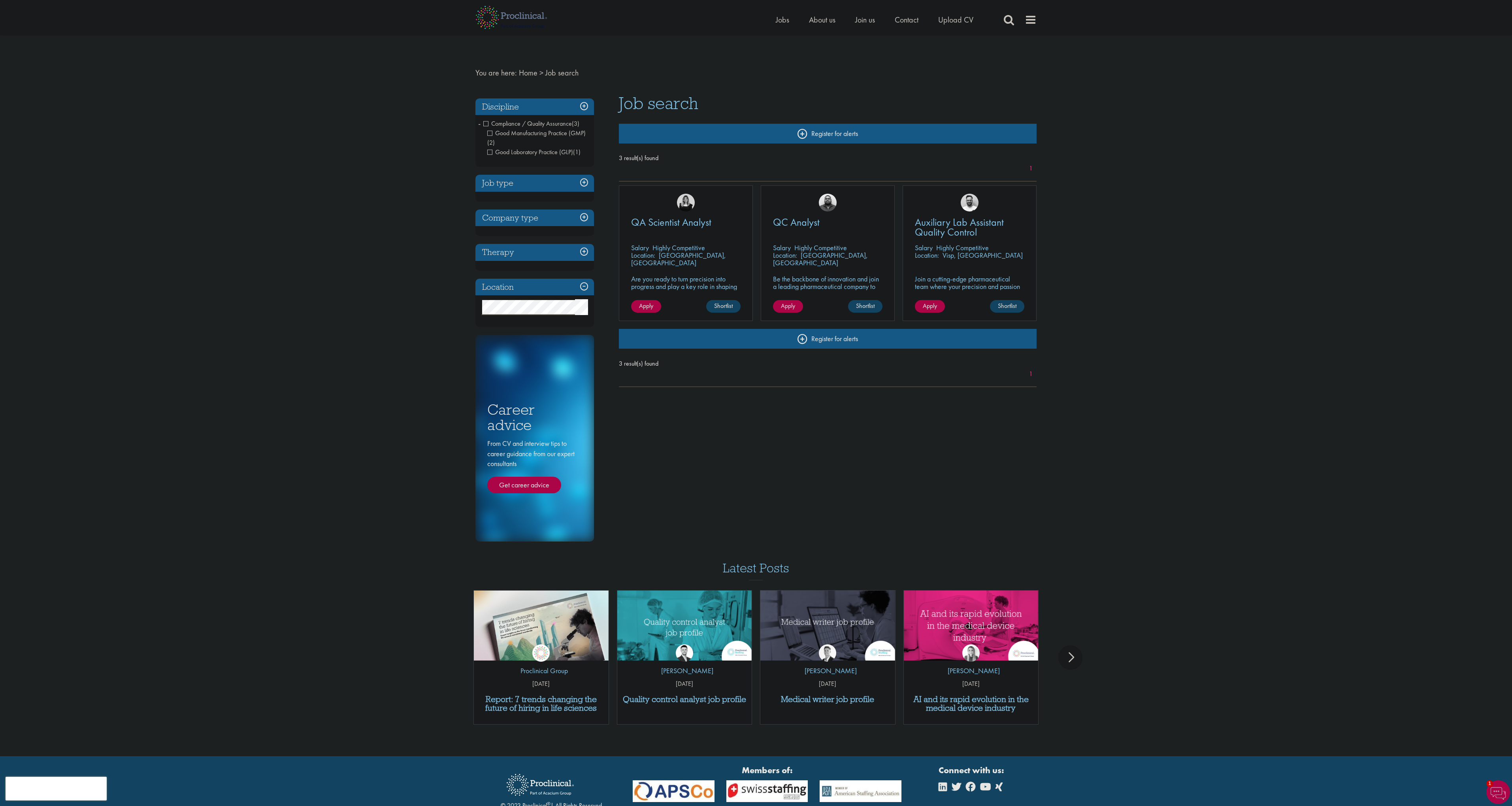
click at [1499, 793] on img at bounding box center [1499, 793] width 24 height 24
click at [1499, 436] on div "You are here: Home > Job search Discipline Compliance / Quality Assurance (3) -…" at bounding box center [756, 378] width 1512 height 757
click at [1414, 447] on div "You are here: Home > Job search Discipline Compliance / Quality Assurance (3) -…" at bounding box center [756, 378] width 1512 height 757
click at [1026, 19] on span at bounding box center [1031, 20] width 12 height 12
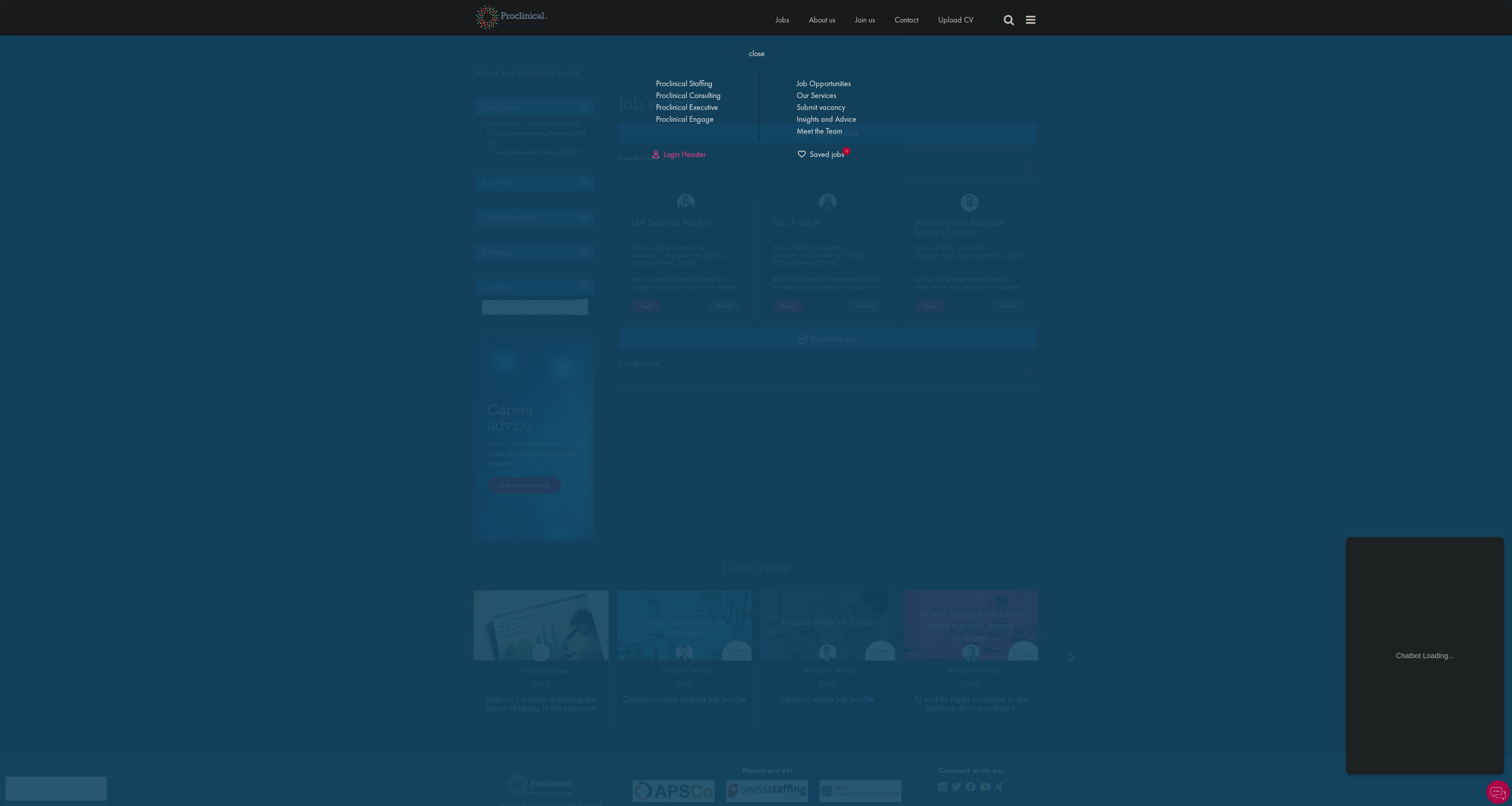
click at [682, 156] on link "Login Header" at bounding box center [679, 154] width 53 height 11
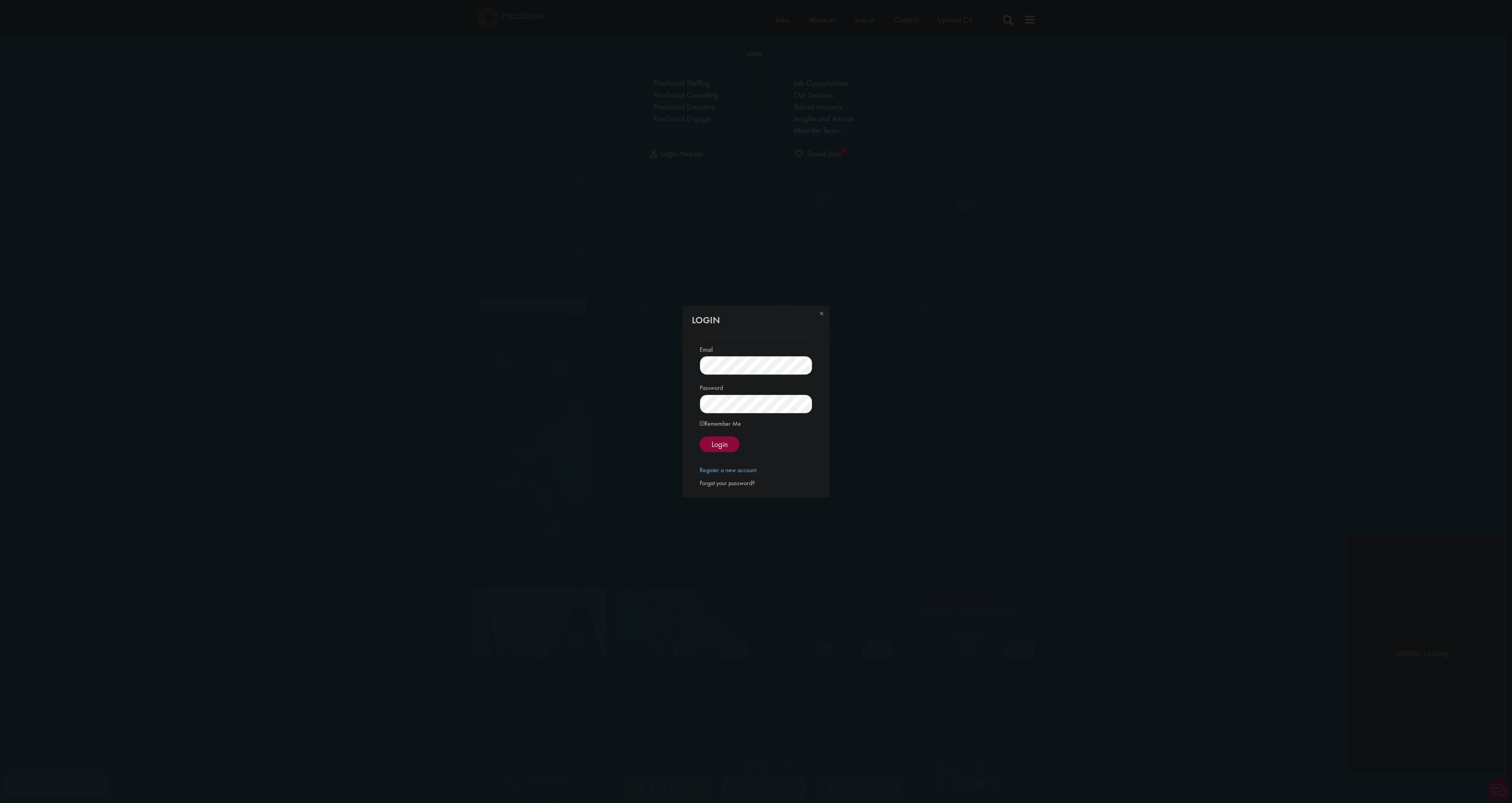
click at [714, 447] on span "Login" at bounding box center [719, 444] width 16 height 11
click at [730, 489] on div "Forgot your password?" at bounding box center [756, 487] width 112 height 9
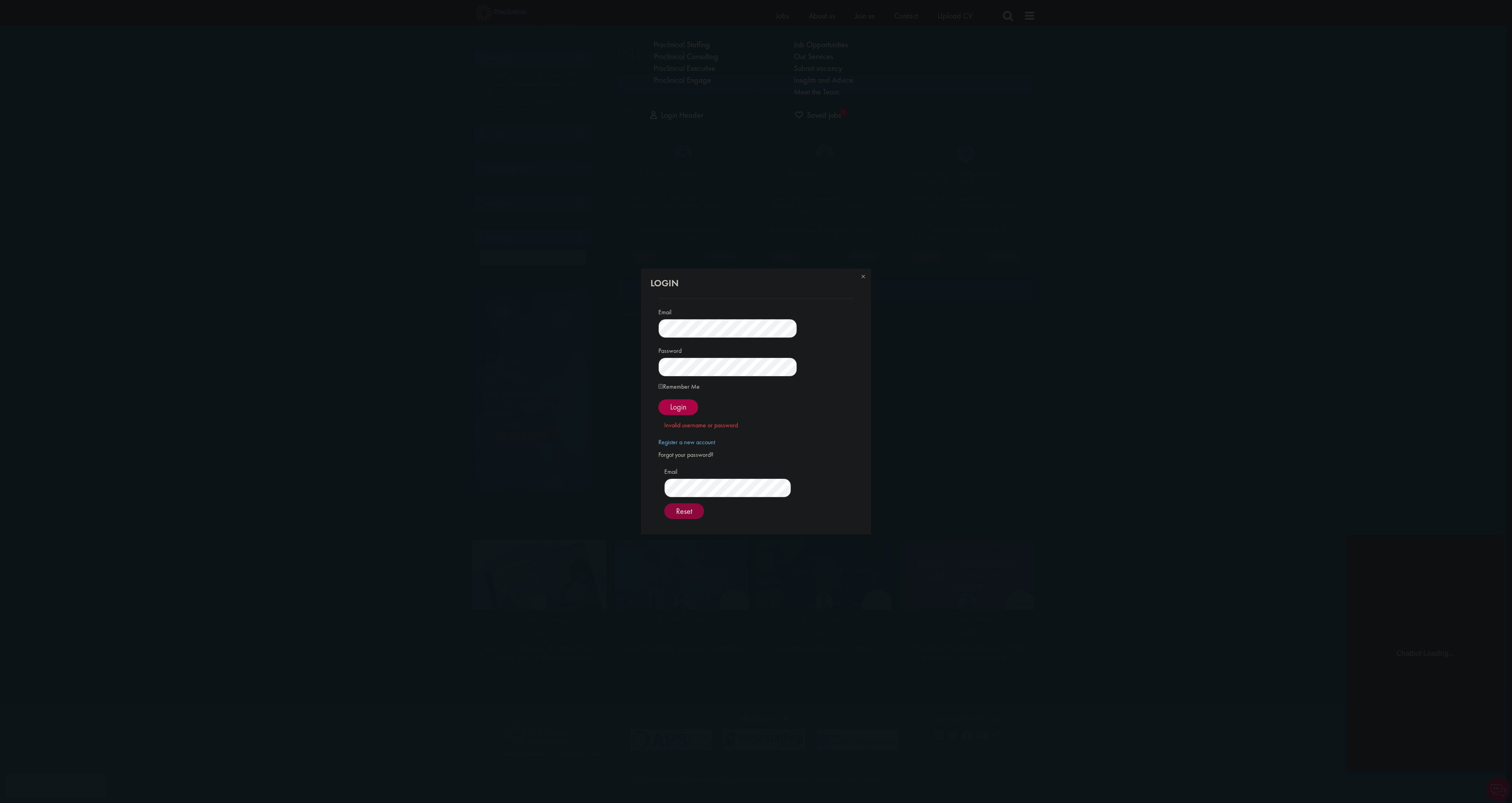
click at [692, 508] on span "Reset" at bounding box center [684, 511] width 16 height 11
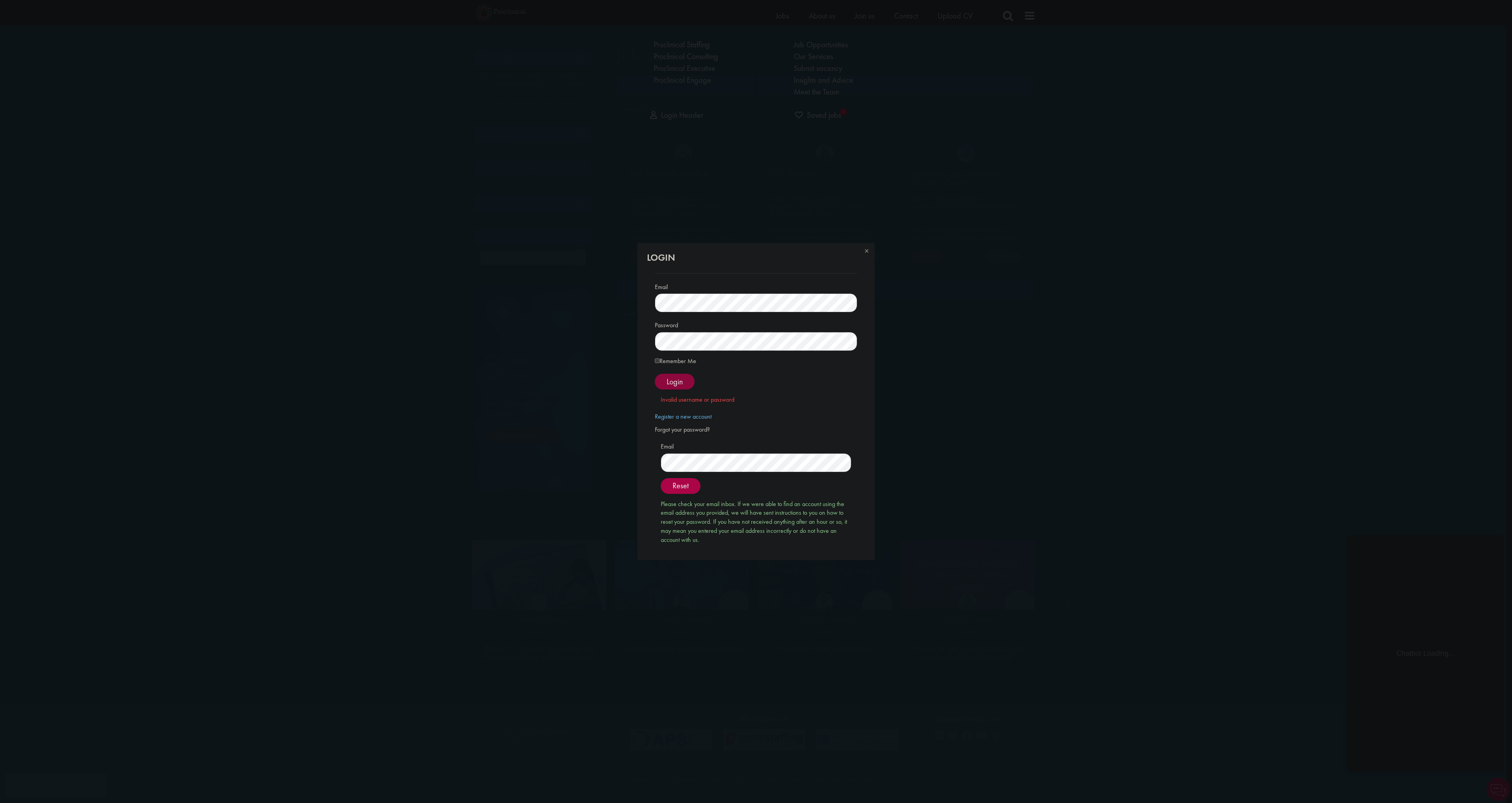
click at [676, 383] on span "Login" at bounding box center [675, 382] width 16 height 11
click at [689, 485] on button "Reset" at bounding box center [680, 486] width 39 height 15
click at [680, 486] on span "Reset" at bounding box center [680, 485] width 16 height 11
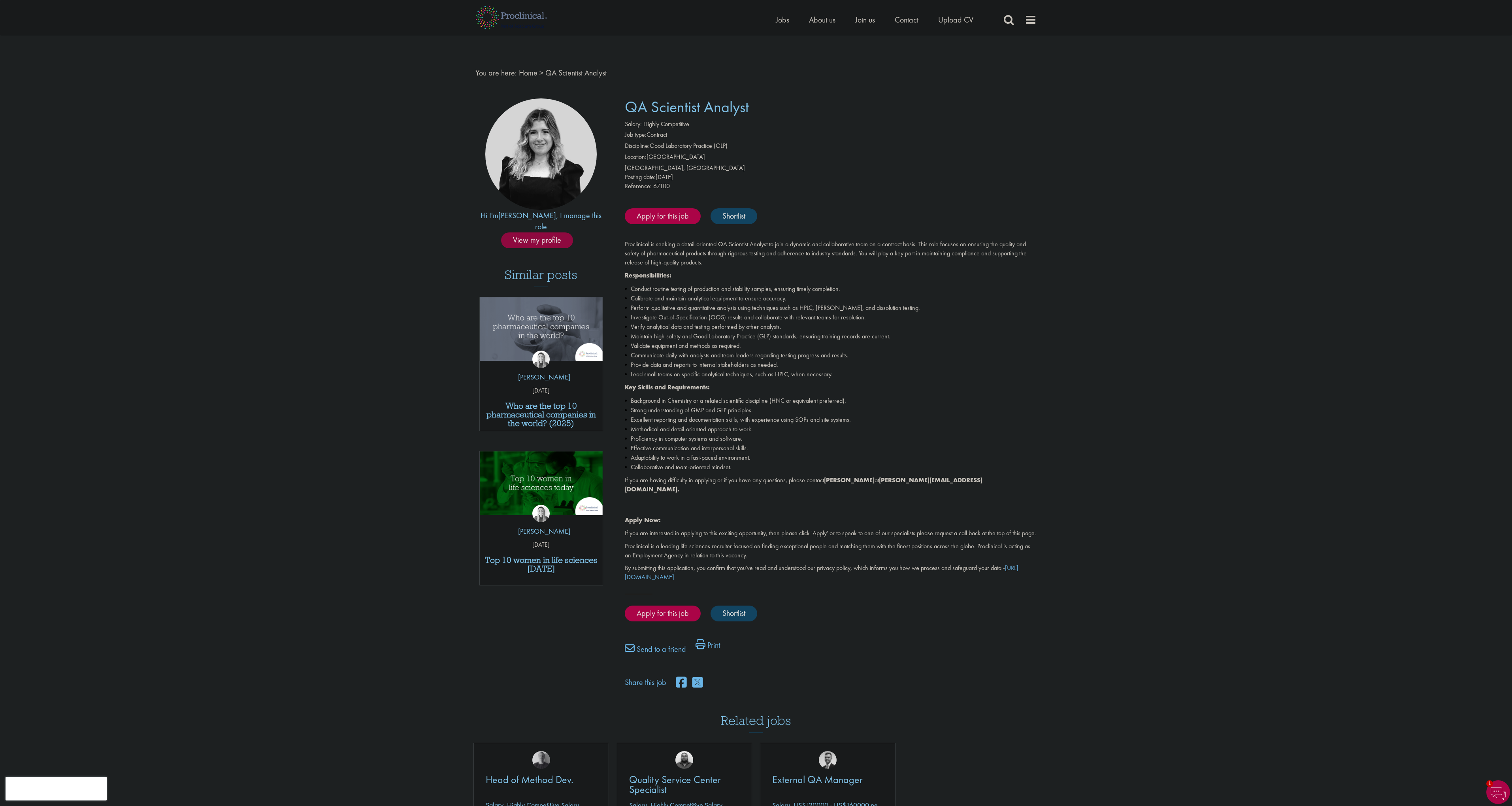
click at [539, 233] on span "View my profile" at bounding box center [537, 240] width 72 height 16
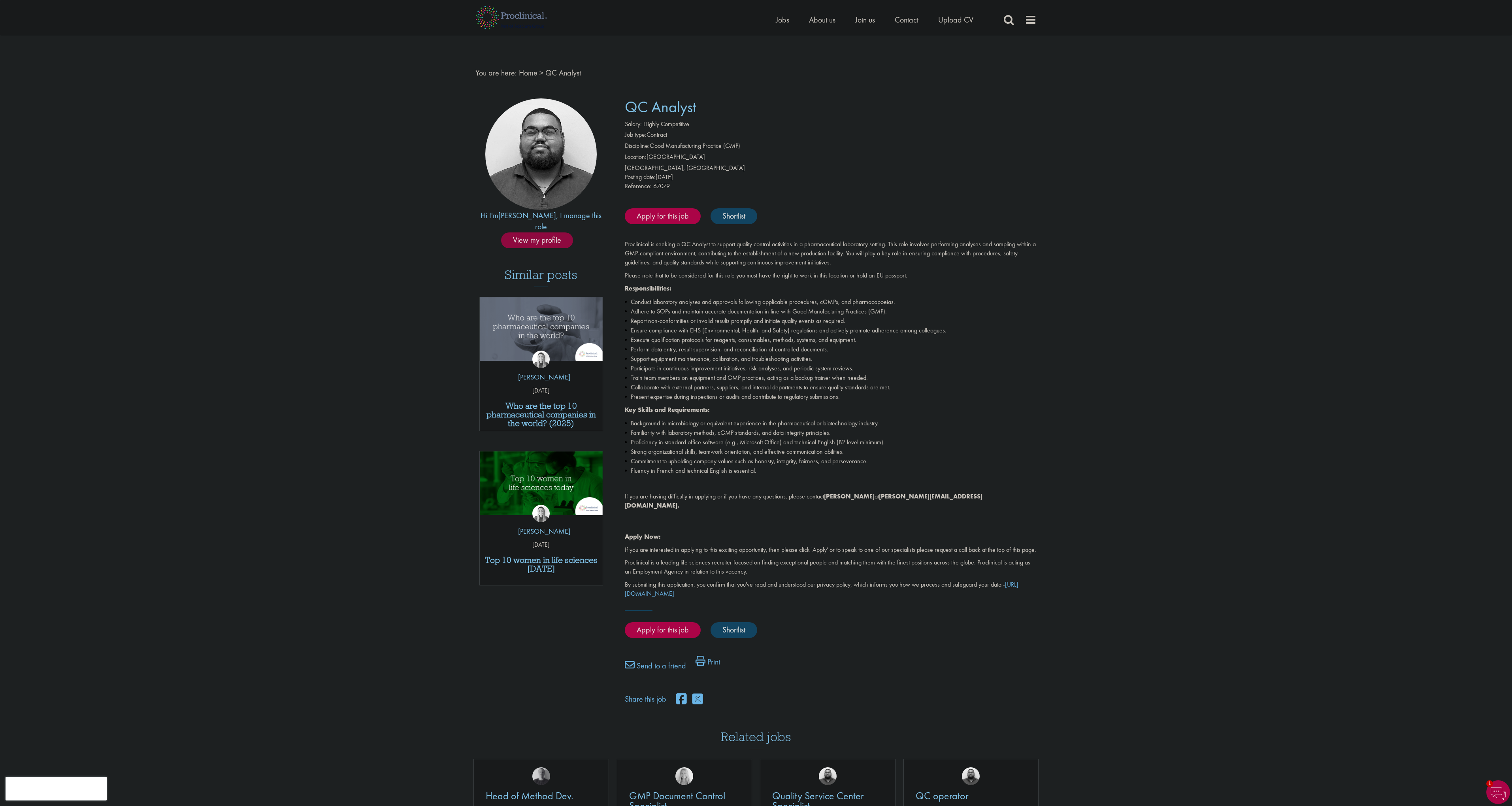
click at [526, 233] on span "View my profile" at bounding box center [537, 240] width 72 height 16
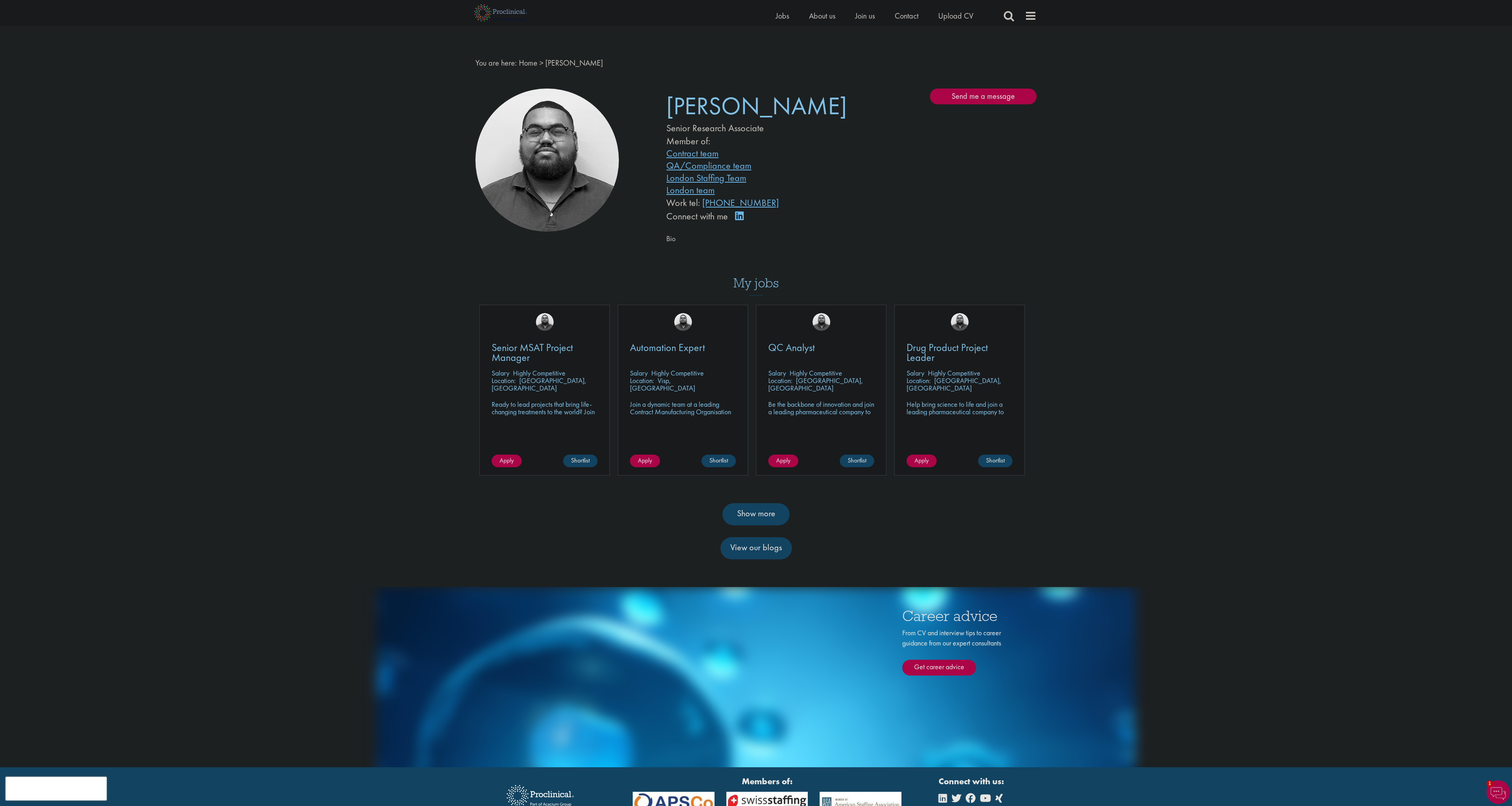
scroll to position [49, 0]
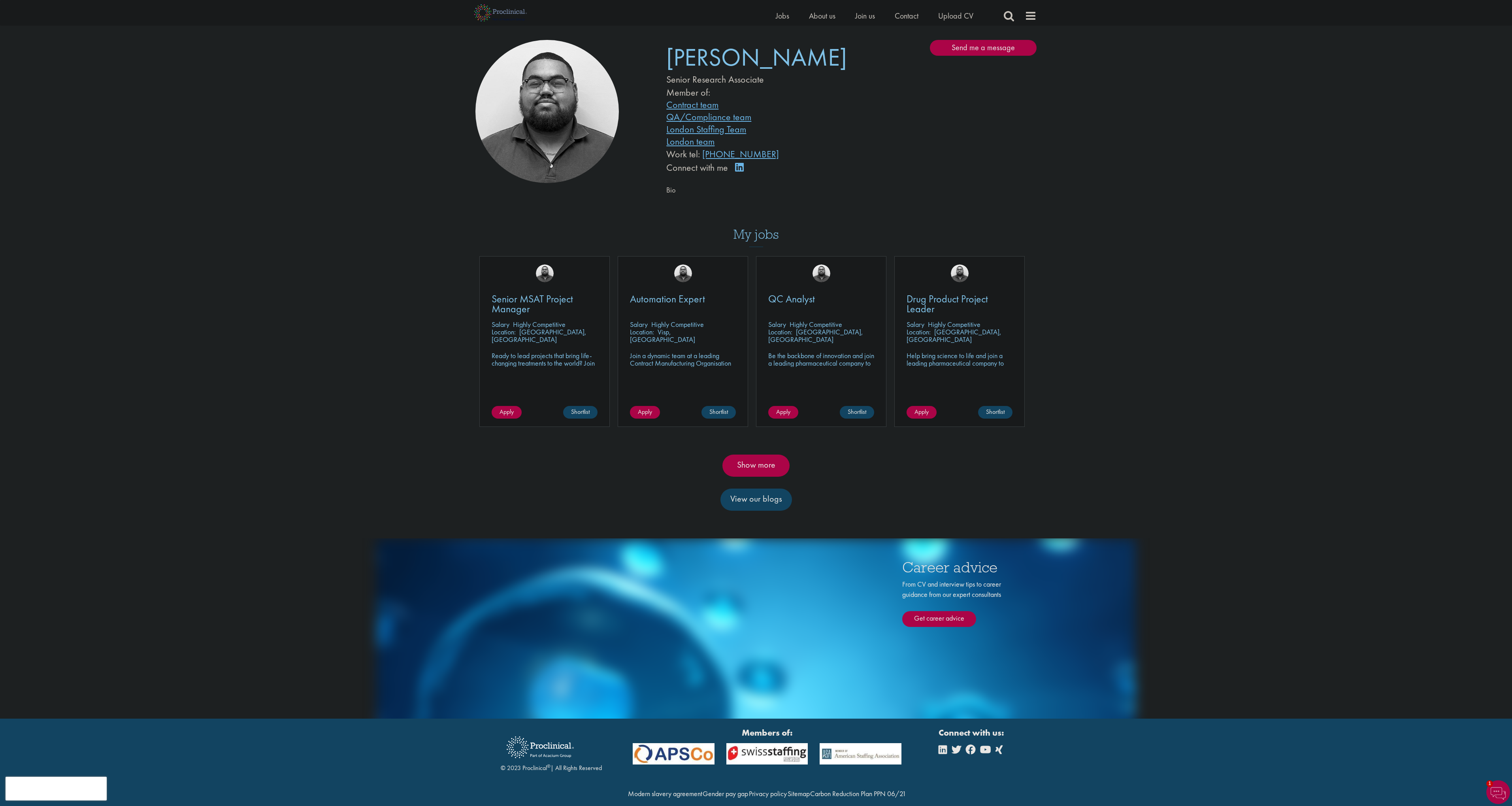
click at [767, 457] on link "Show more" at bounding box center [756, 465] width 67 height 22
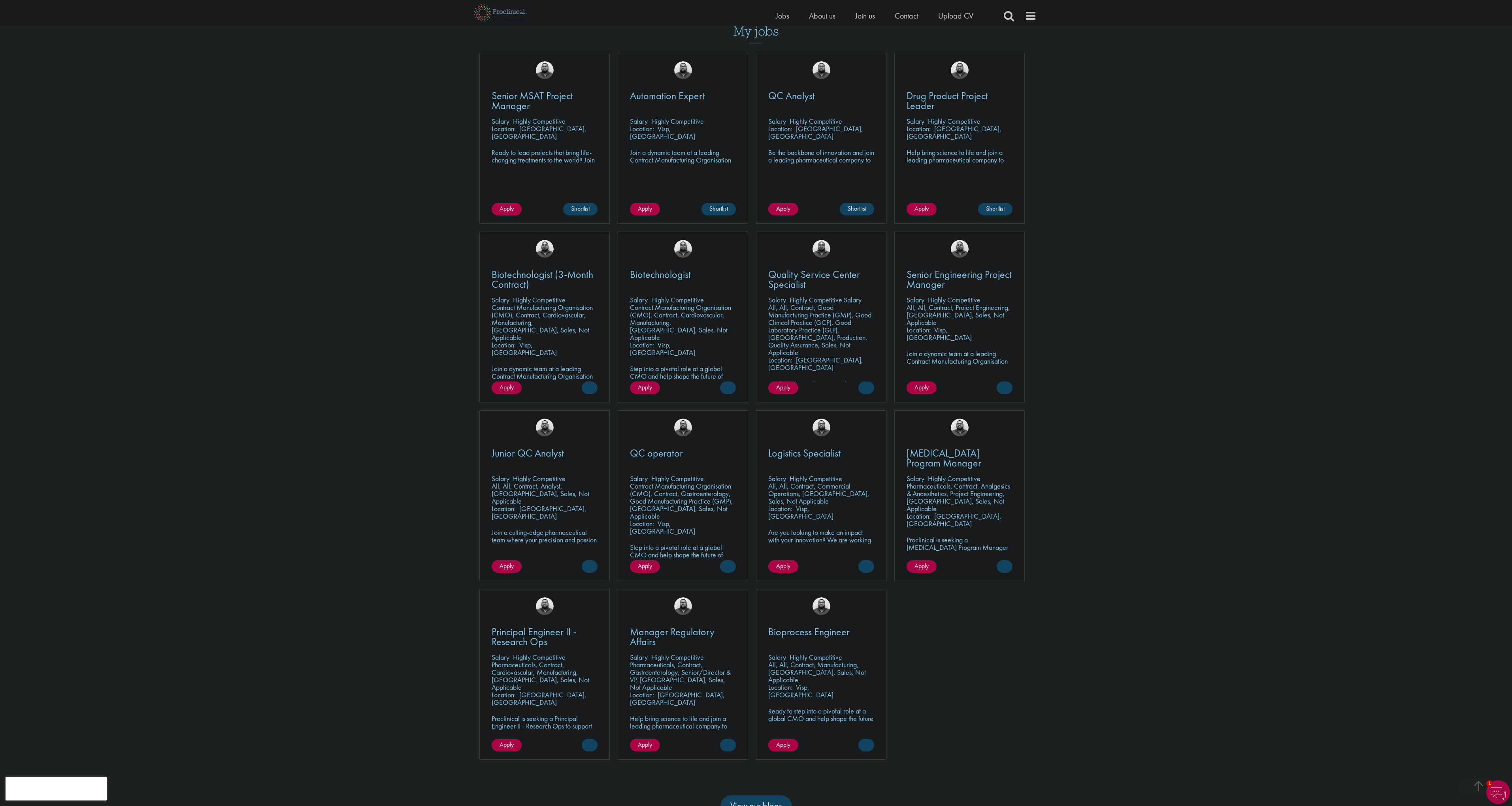
scroll to position [267, 0]
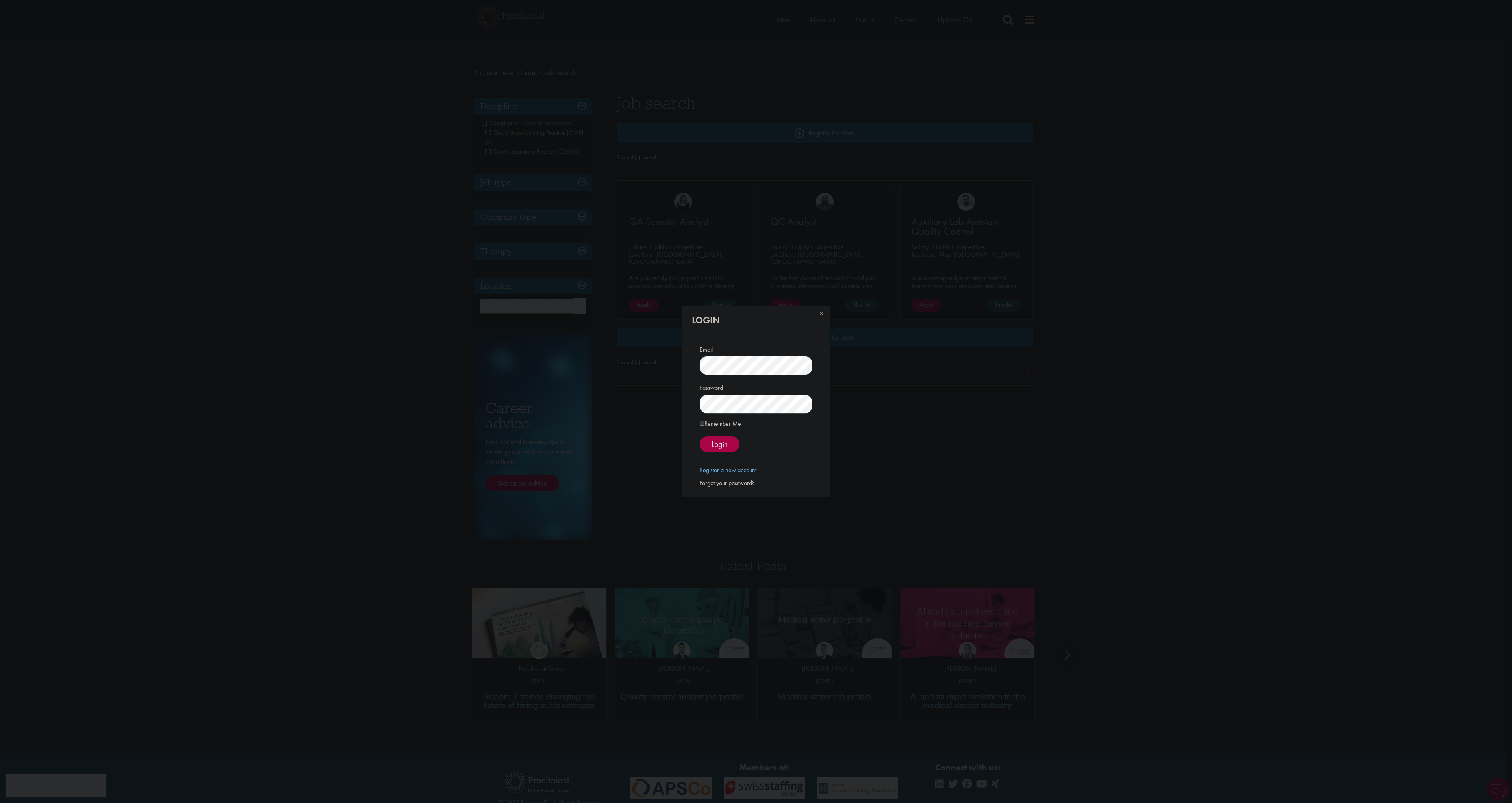
click at [736, 483] on div "Forgot your password?" at bounding box center [756, 483] width 112 height 9
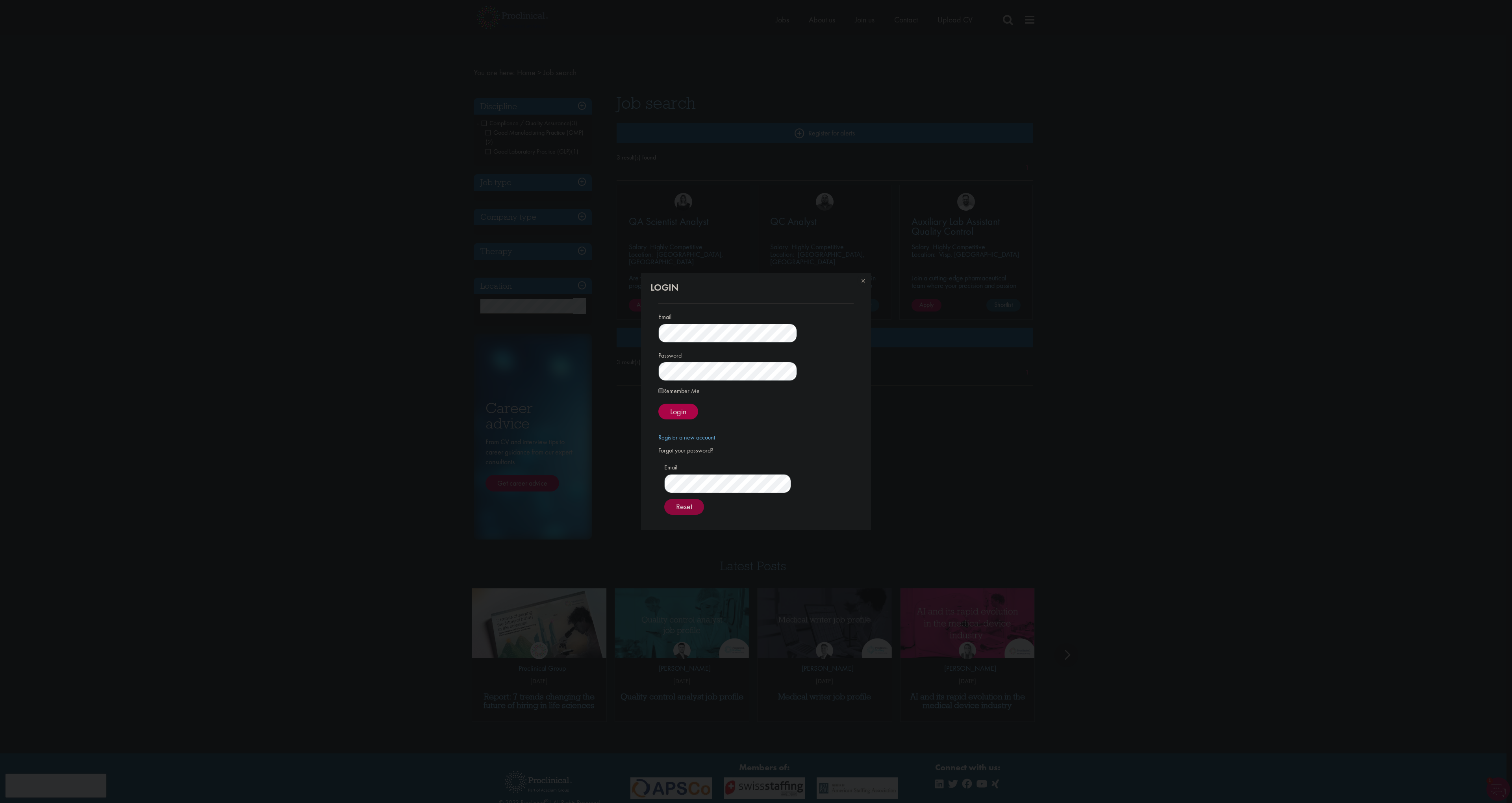
click at [692, 506] on span "Reset" at bounding box center [684, 506] width 16 height 11
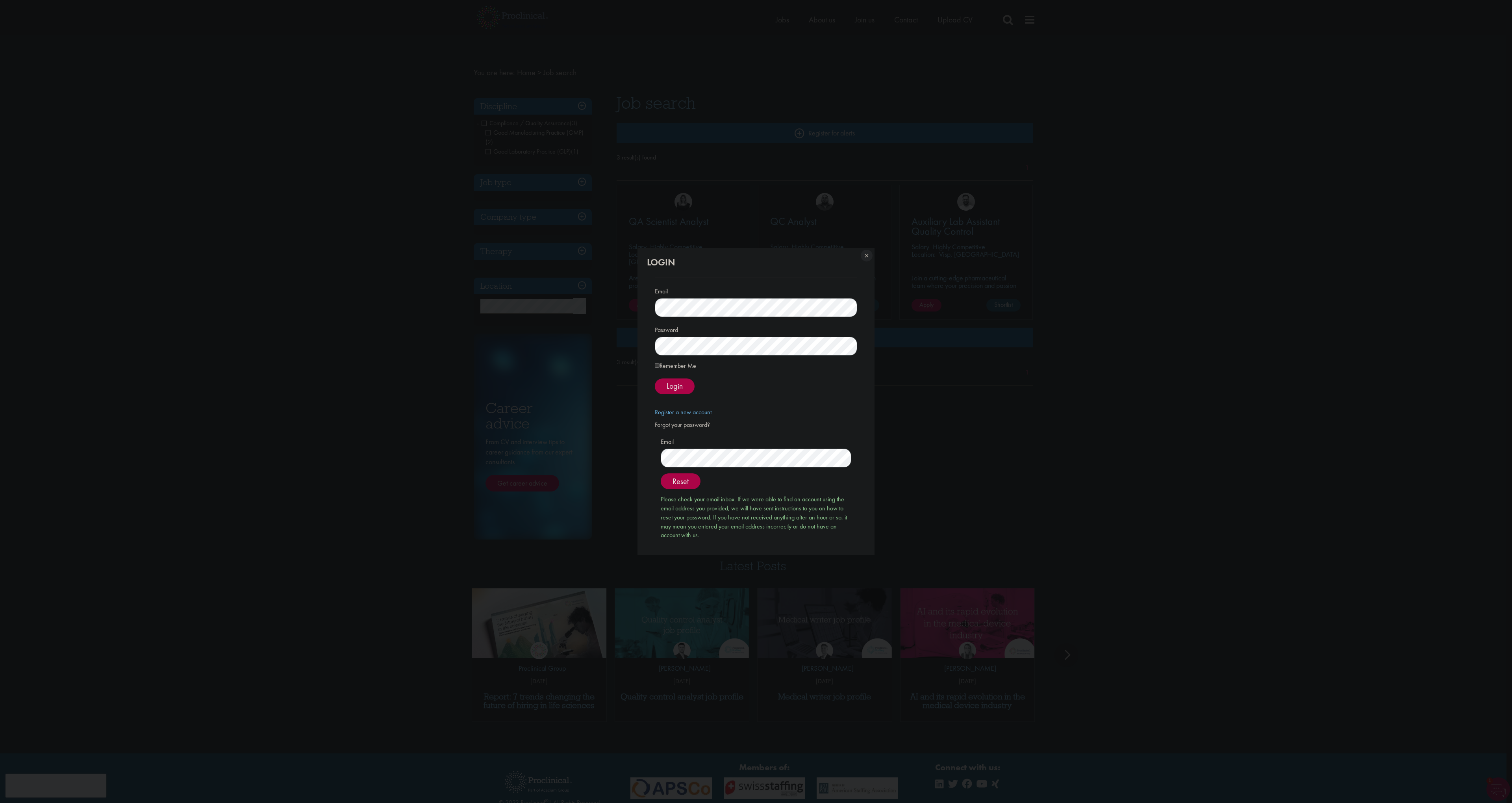
click at [866, 256] on button at bounding box center [866, 256] width 18 height 18
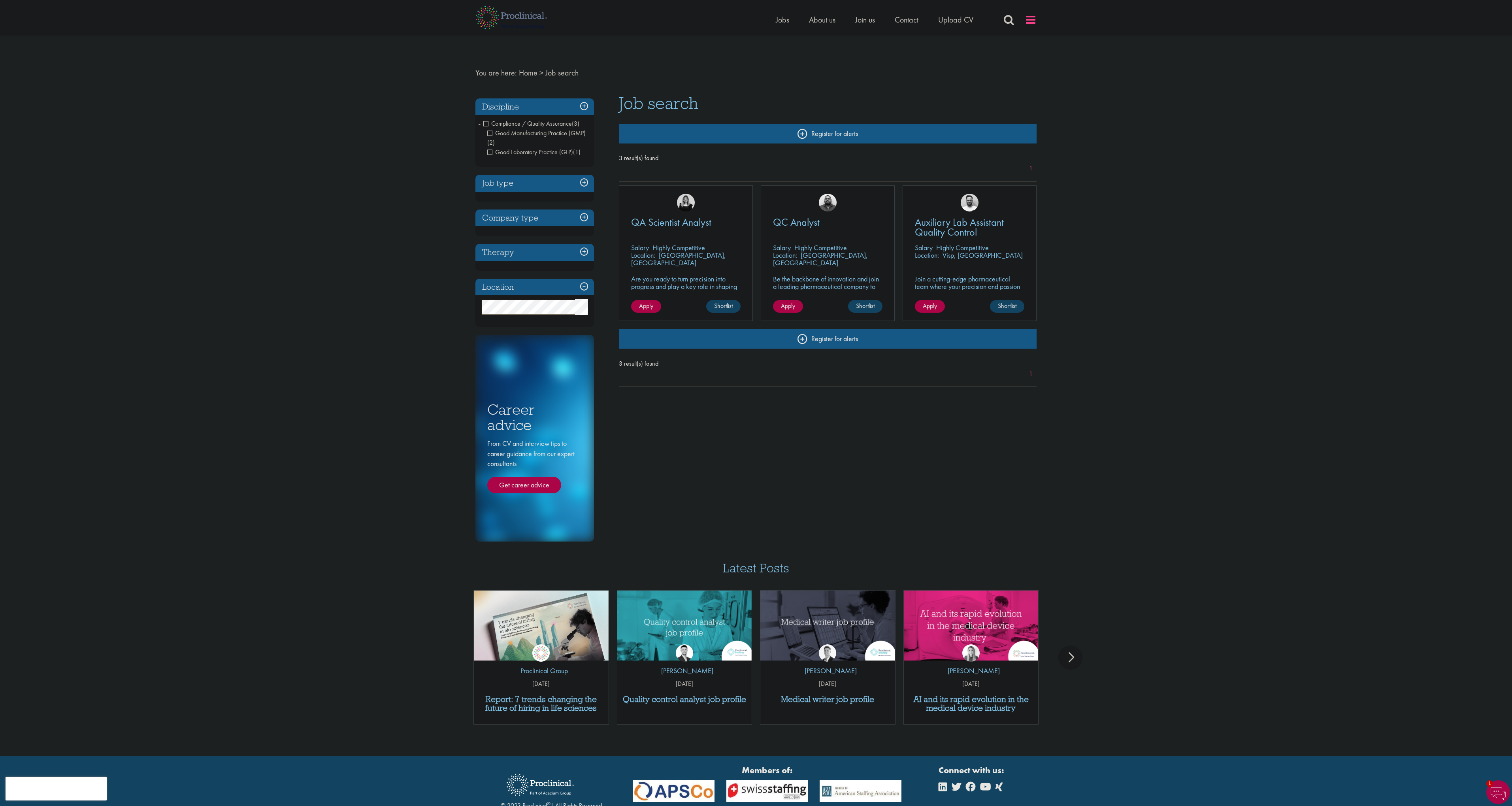
click at [1028, 18] on span at bounding box center [1031, 20] width 12 height 12
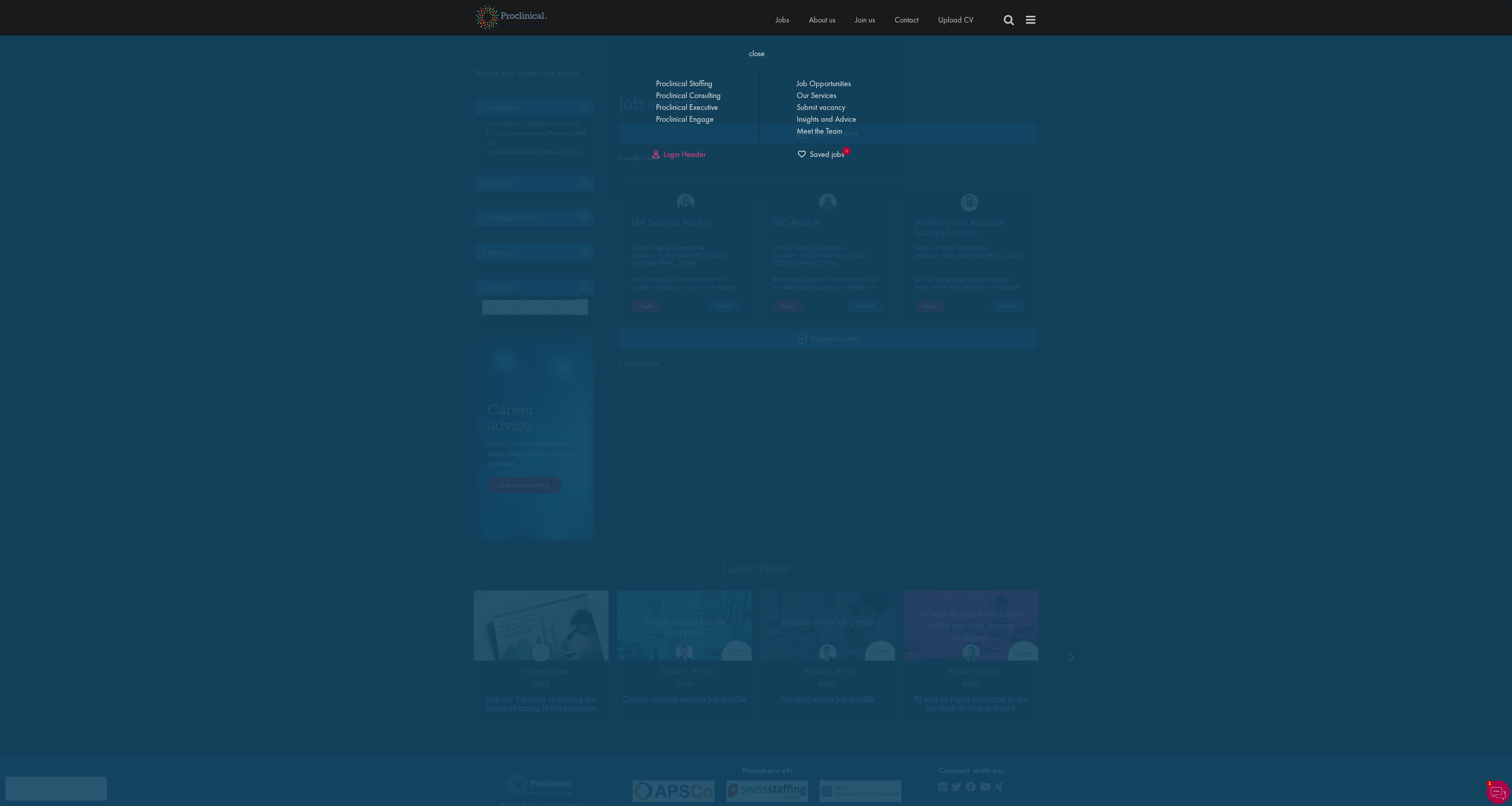
click at [674, 153] on link "Login Header" at bounding box center [679, 154] width 53 height 11
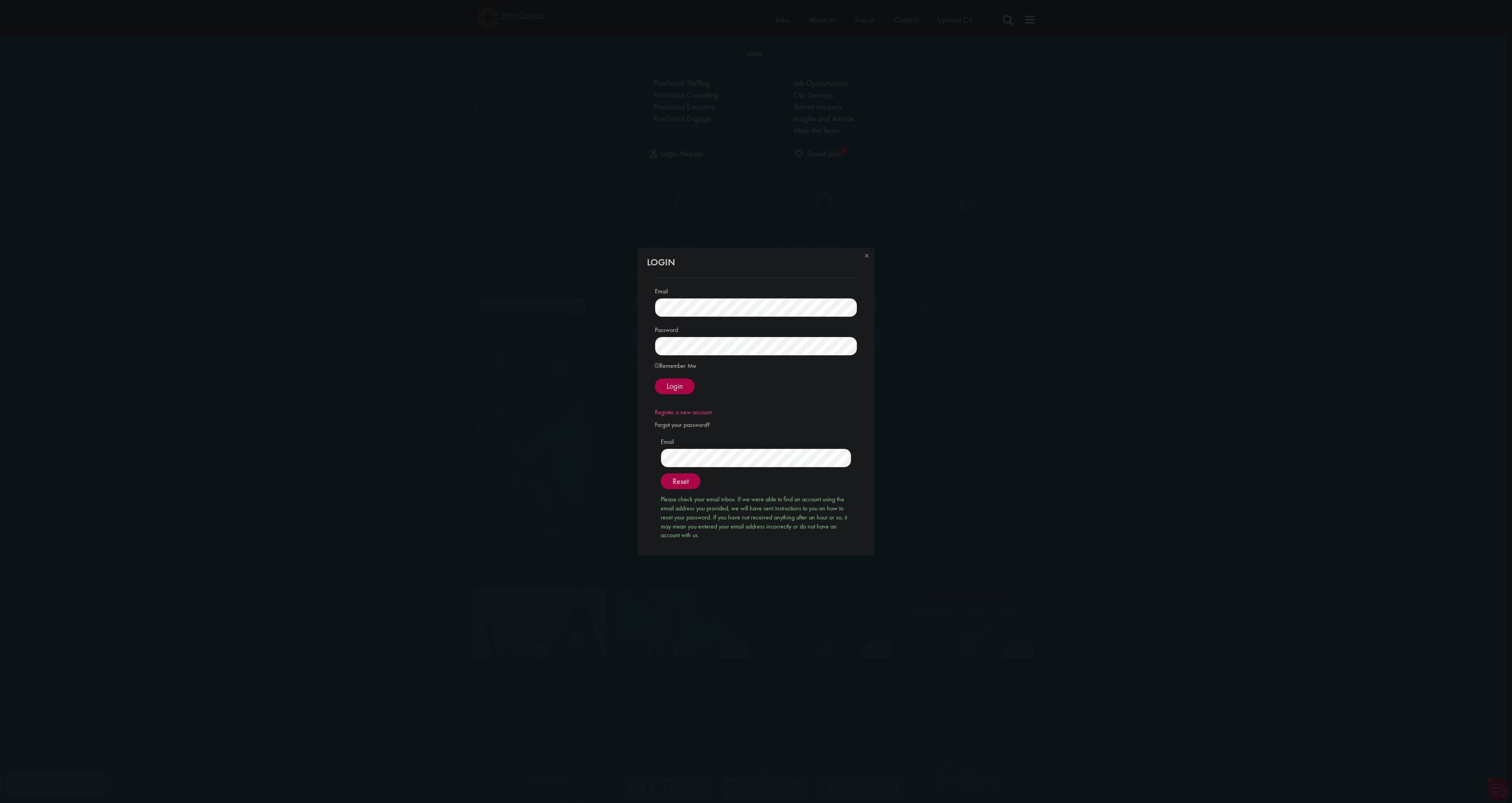
click at [696, 413] on link "Register a new account" at bounding box center [683, 412] width 57 height 8
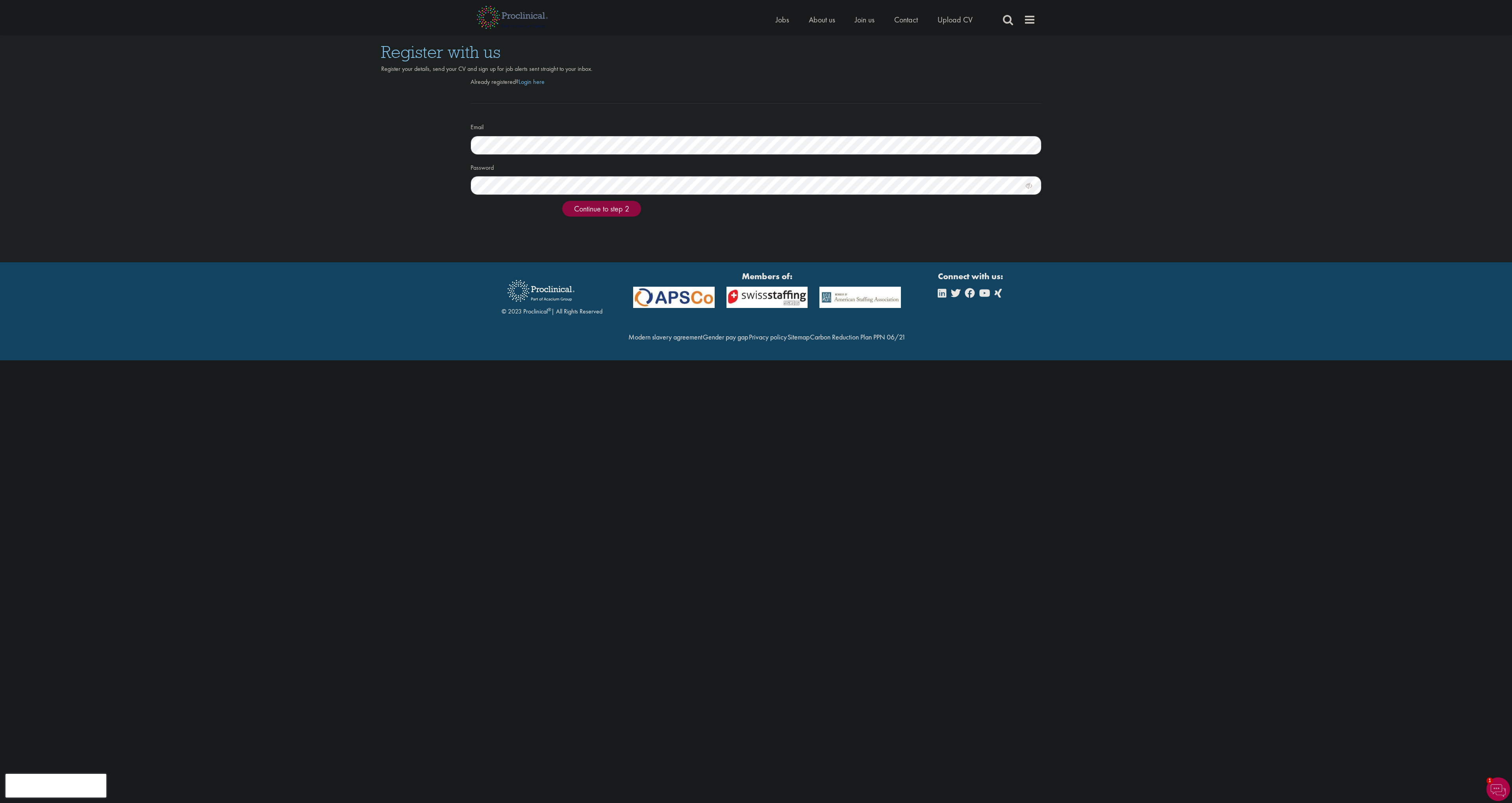
click at [618, 204] on span "Continue to step 2" at bounding box center [601, 208] width 55 height 11
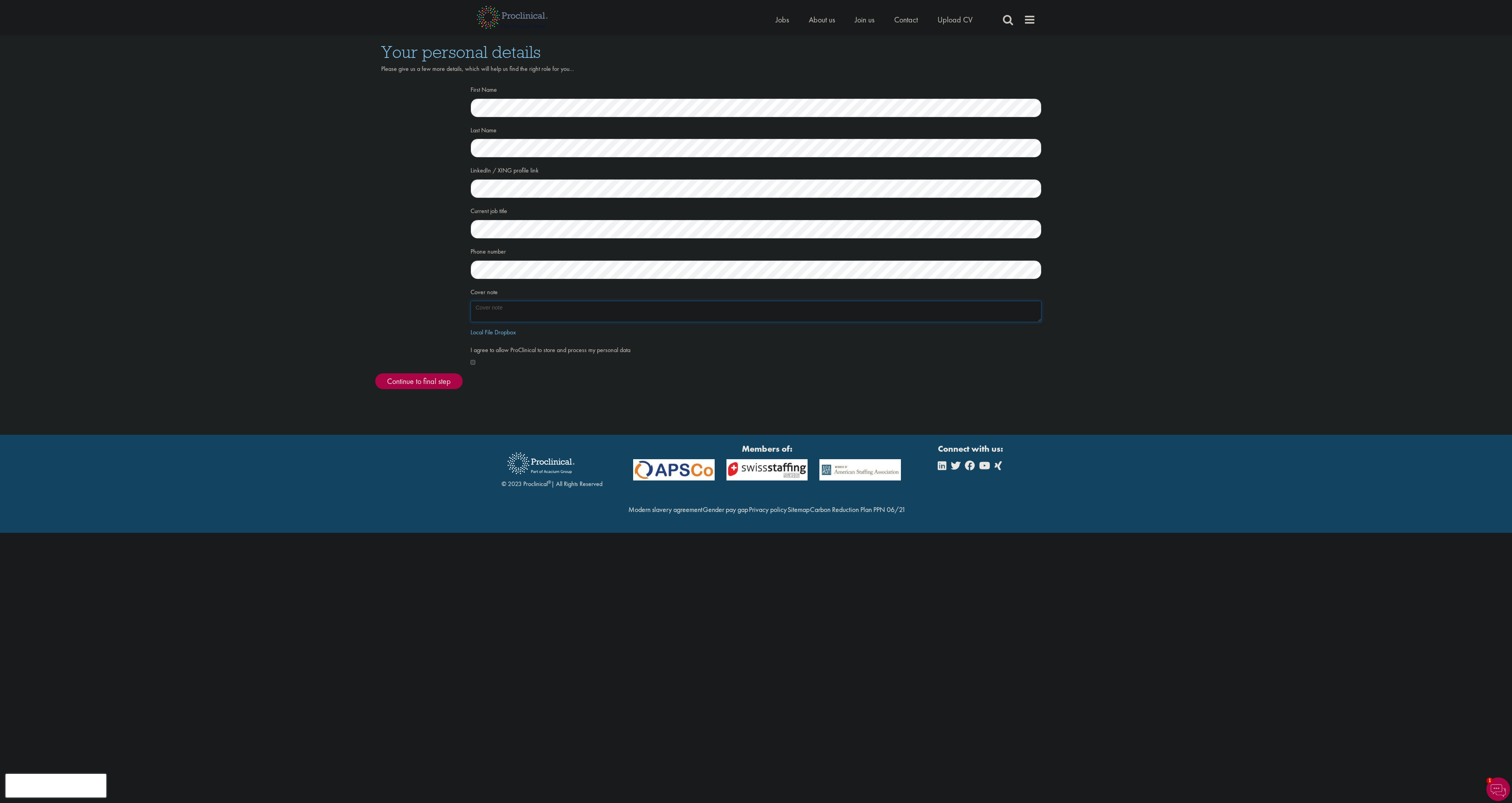
paste textarea "I am reaching out to introduce myself and register with your agency for opportu…"
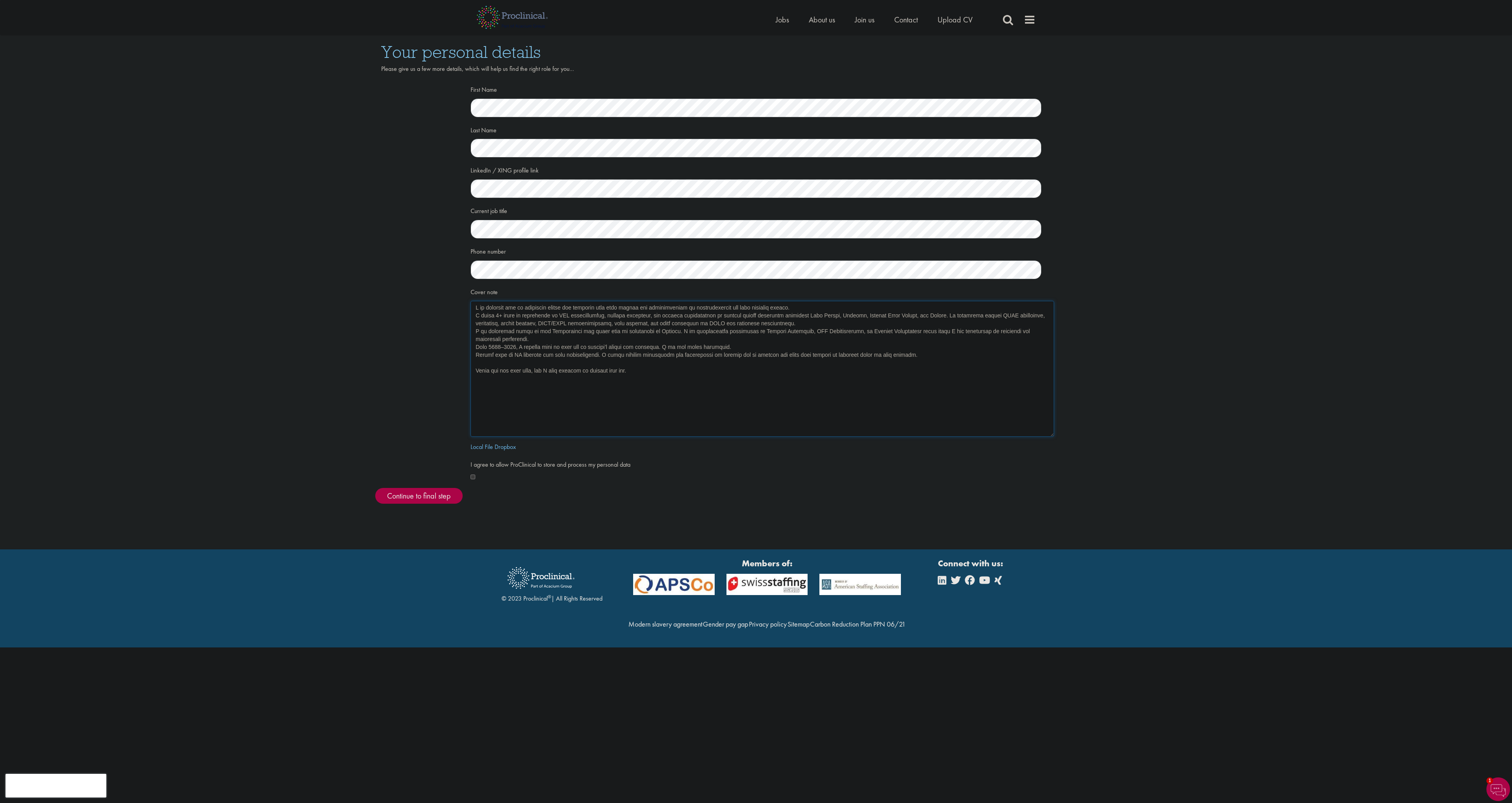
drag, startPoint x: 1039, startPoint y: 318, endPoint x: 1052, endPoint y: 433, distance: 115.7
click at [1052, 433] on textarea "Cover note" at bounding box center [762, 368] width 584 height 136
click at [499, 315] on textarea "Cover note" at bounding box center [762, 368] width 584 height 136
type textarea "I am reaching out to introduce myself and register with your agency for opportu…"
click at [425, 488] on button "Continue to final step" at bounding box center [419, 496] width 87 height 15
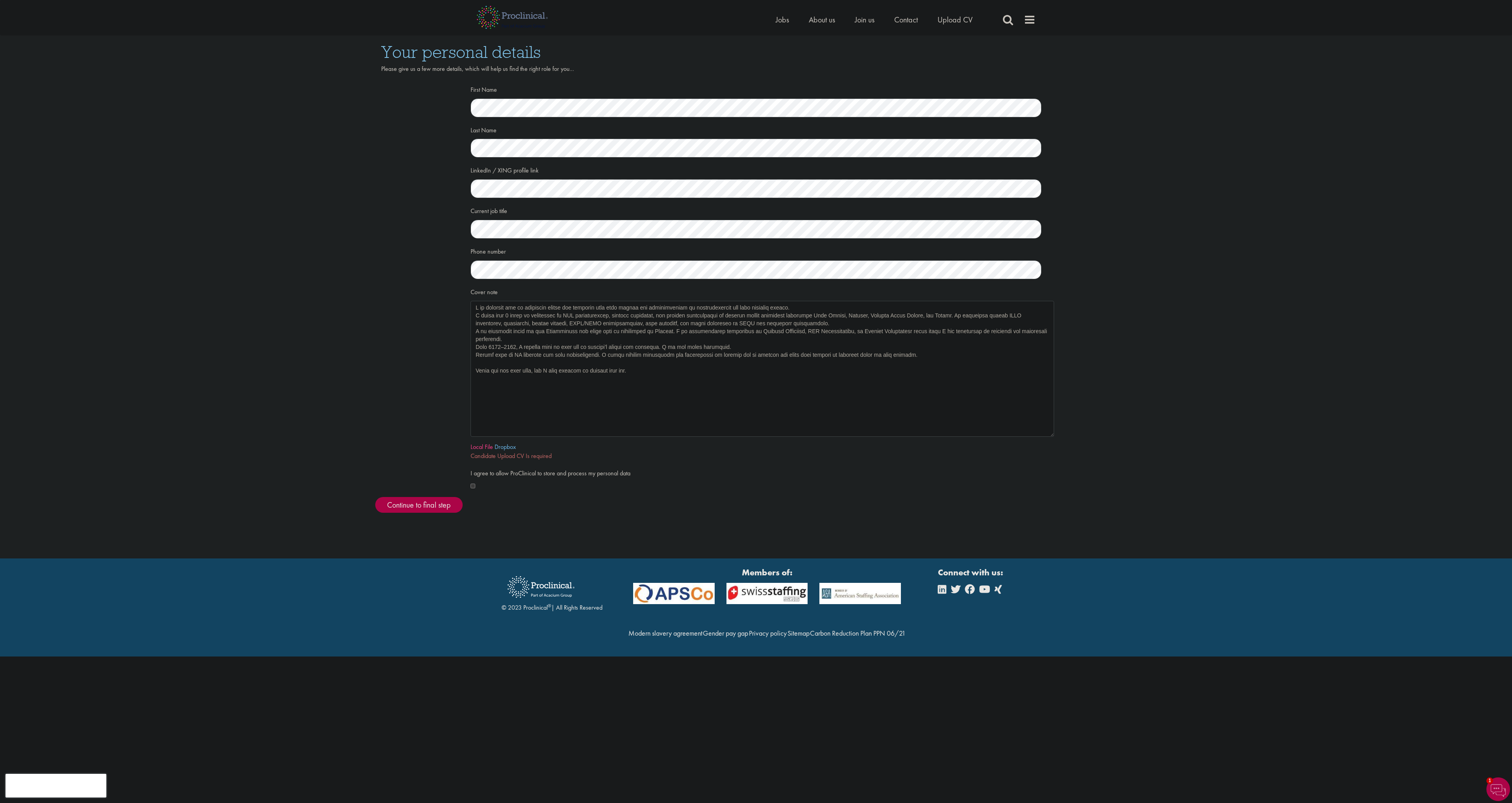
click at [479, 447] on link "Local File" at bounding box center [482, 447] width 23 height 8
click at [558, 454] on link "Here" at bounding box center [556, 456] width 13 height 8
click at [433, 502] on span "Continue to final step" at bounding box center [419, 505] width 64 height 11
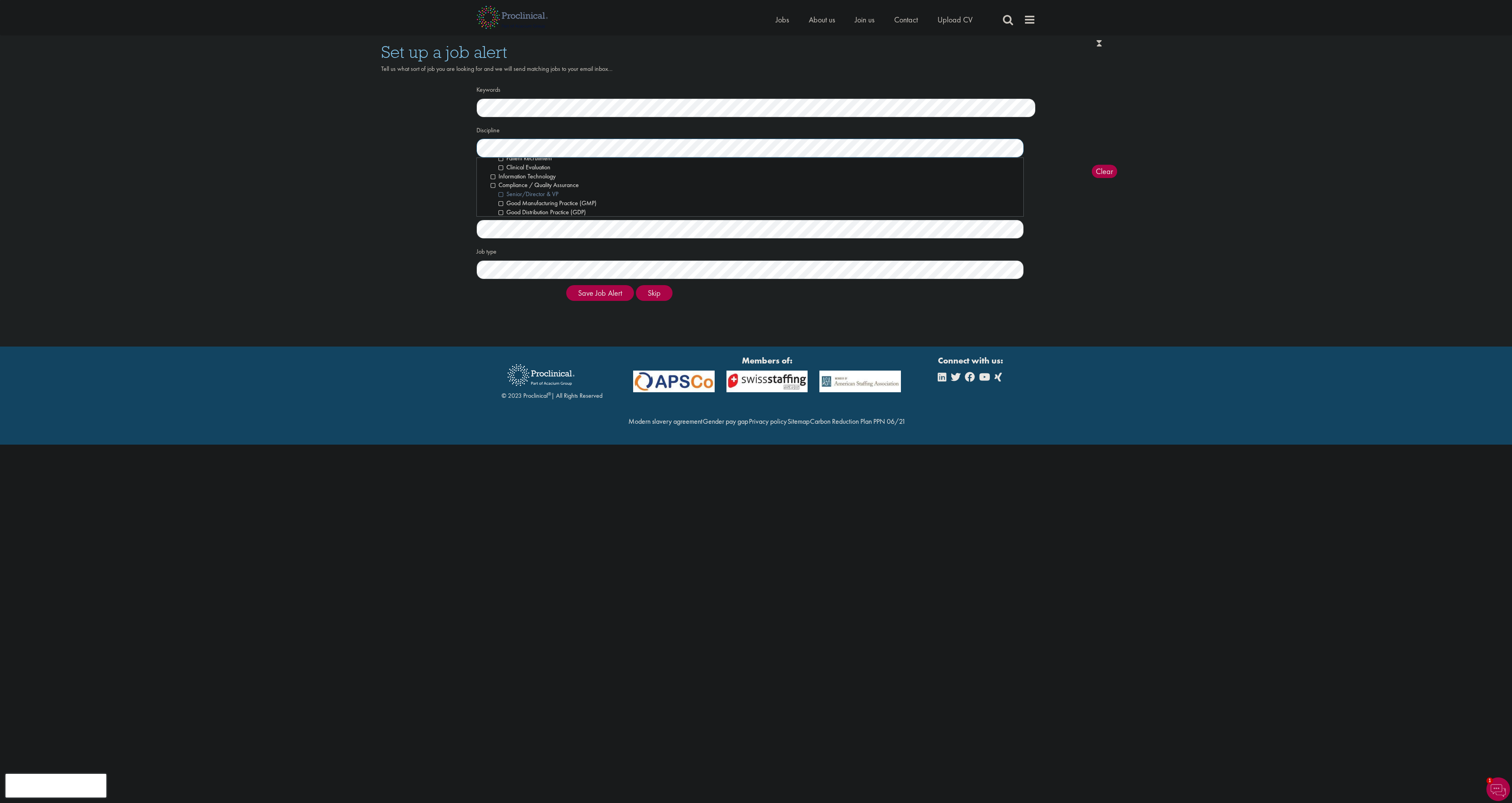
scroll to position [264, 0]
click at [492, 185] on li "Compliance / Quality Assurance" at bounding box center [754, 189] width 527 height 9
click at [492, 189] on li "Engineering" at bounding box center [754, 193] width 527 height 9
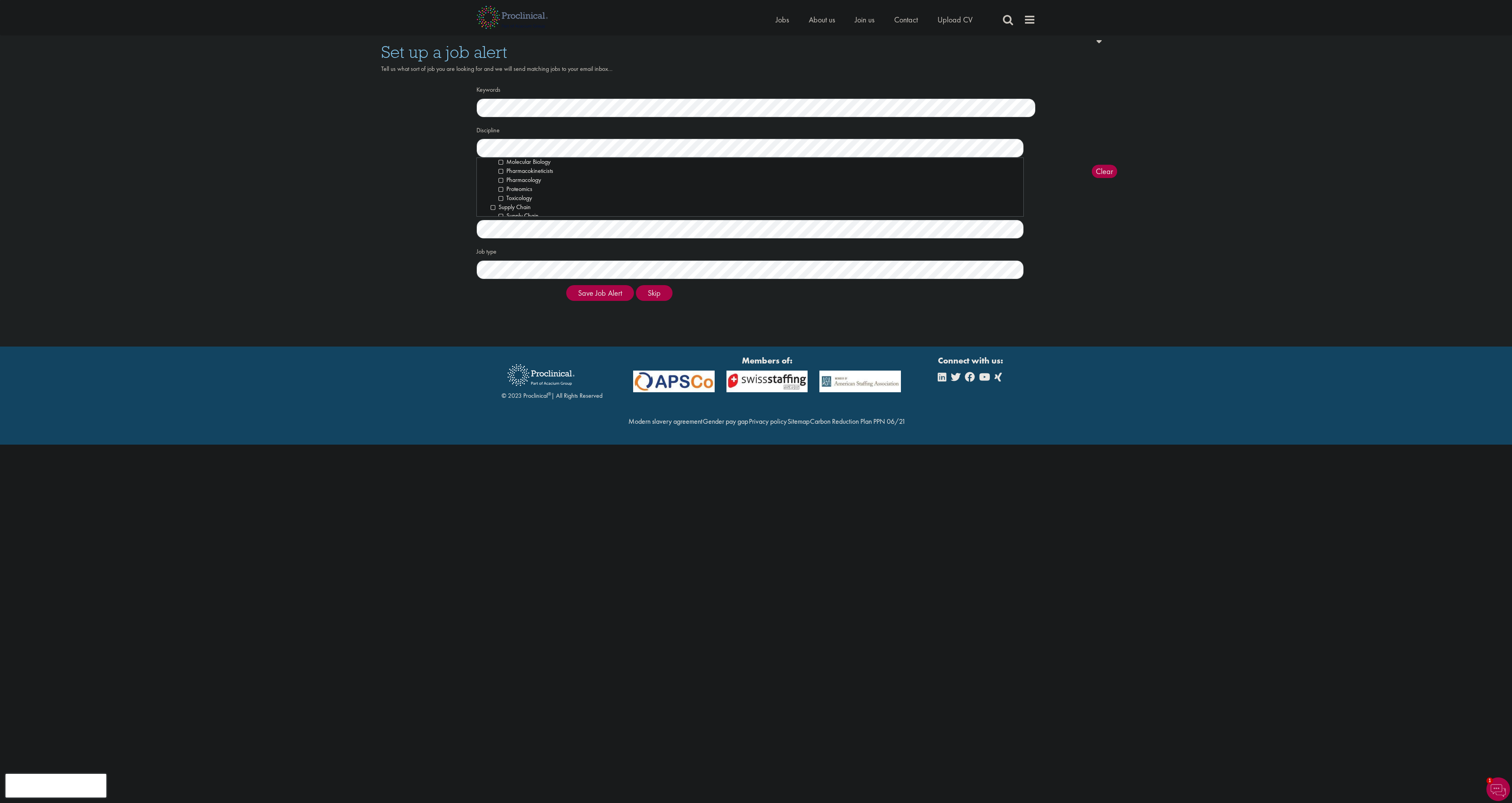
click at [451, 188] on div "Set up a job alert Tell us what sort of job you are looking for and we will sen…" at bounding box center [756, 175] width 750 height 264
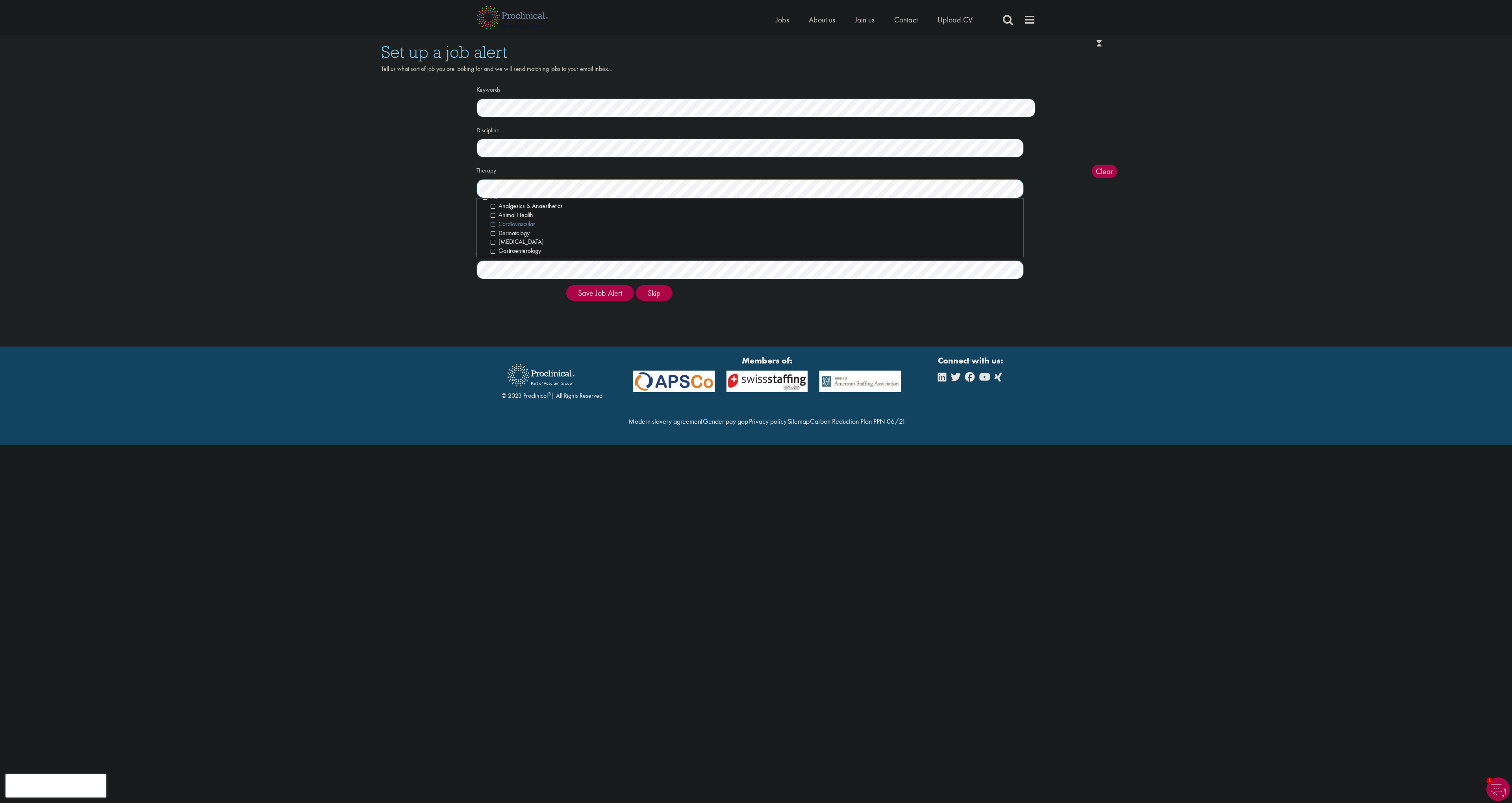
scroll to position [0, 0]
click at [485, 205] on li "All" at bounding box center [750, 206] width 535 height 9
click at [356, 199] on div "Set up a job alert Tell us what sort of job you are looking for and we will sen…" at bounding box center [756, 171] width 1524 height 272
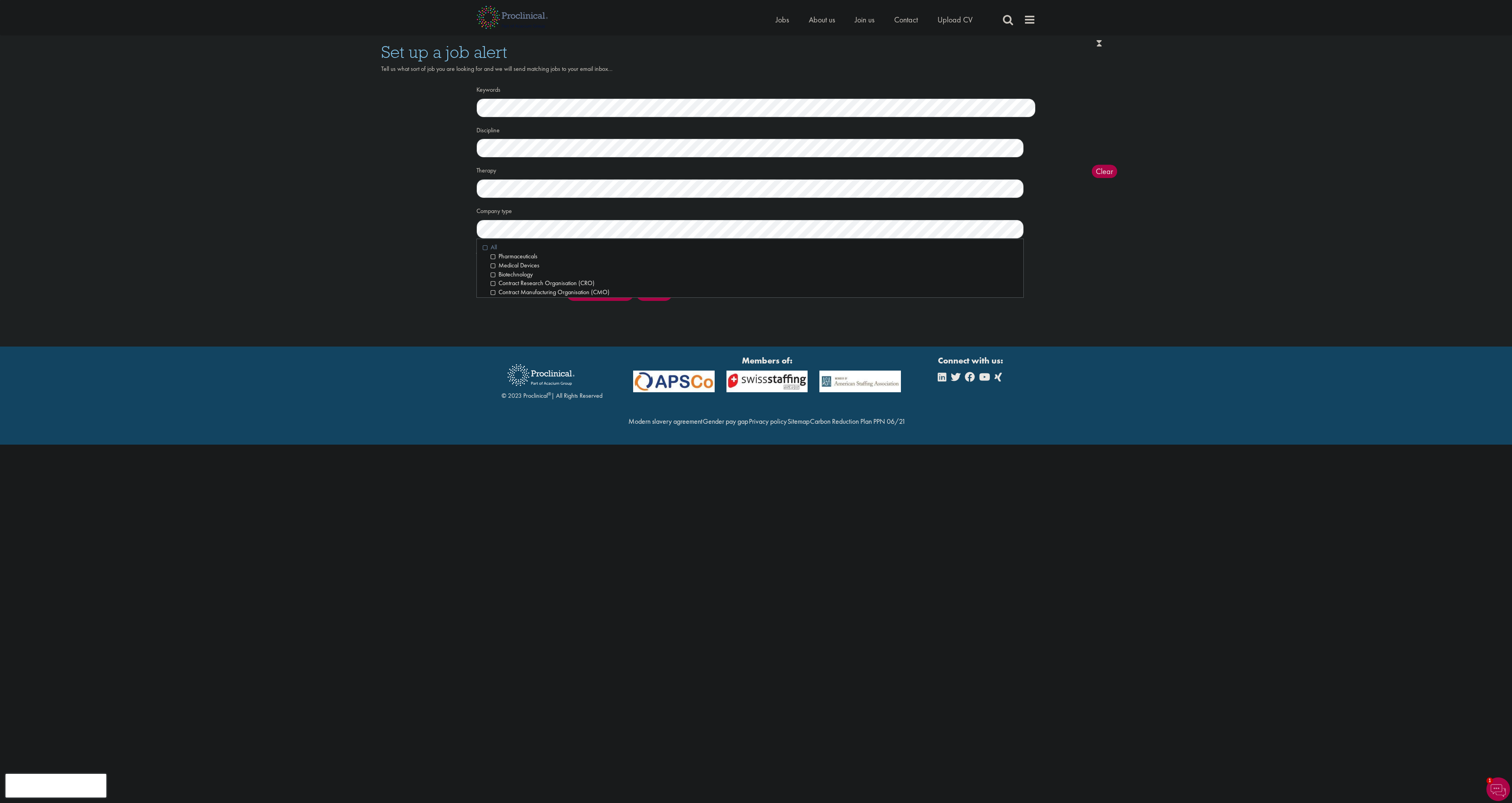
click at [485, 246] on li "All" at bounding box center [750, 247] width 535 height 9
click at [391, 202] on div "Set up a job alert Tell us what sort of job you are looking for and we will sen…" at bounding box center [756, 175] width 750 height 264
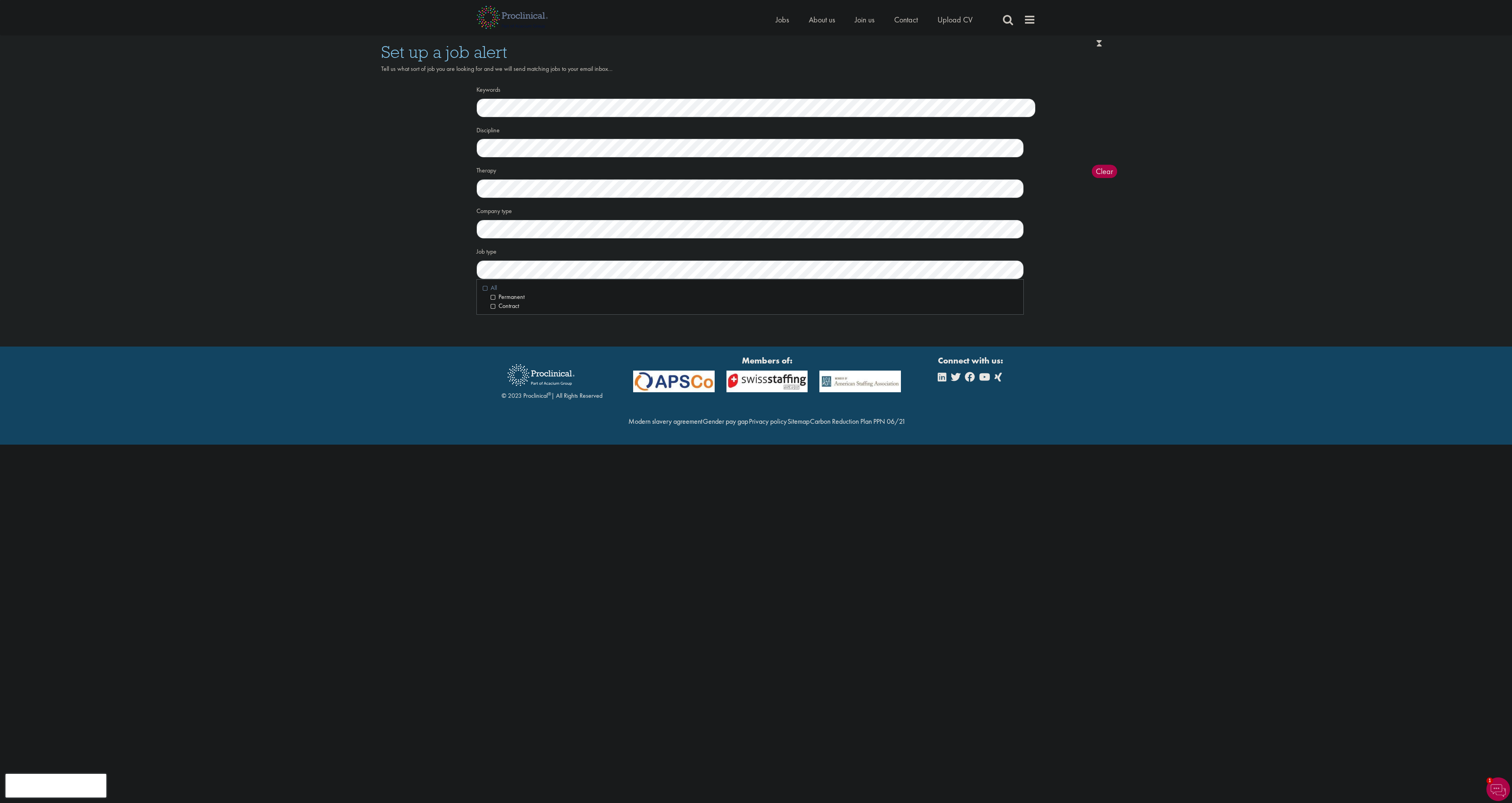
click at [486, 287] on li "All" at bounding box center [750, 288] width 535 height 9
click at [446, 278] on div "Set up a job alert Tell us what sort of job you are looking for and we will sen…" at bounding box center [756, 175] width 750 height 264
click at [611, 292] on button "Save Job Alert" at bounding box center [600, 293] width 68 height 15
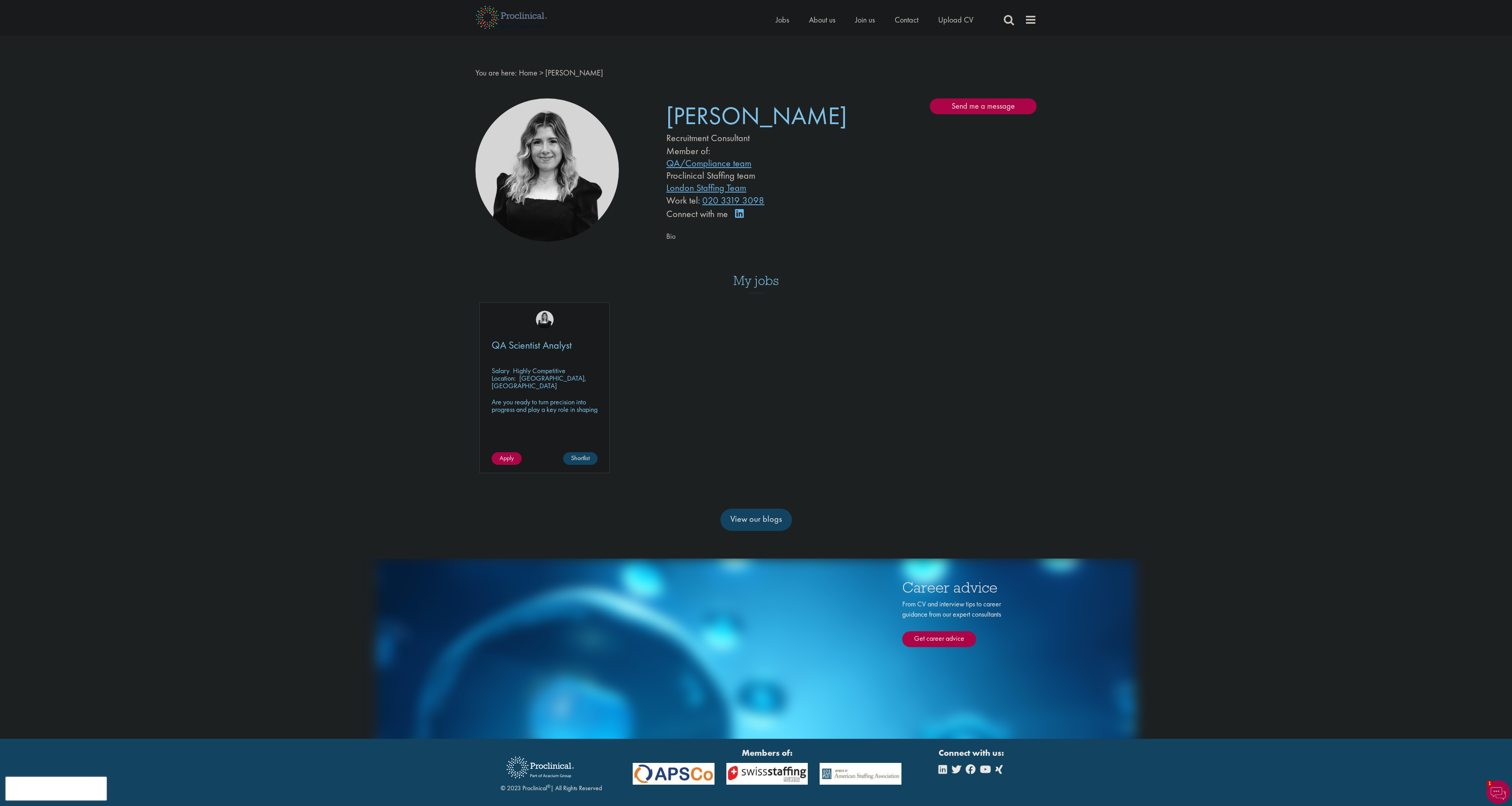
click at [1194, 197] on div "Basel team Benelux team Biometrics team Boston team Brussels team Business Supp…" at bounding box center [756, 416] width 1512 height 644
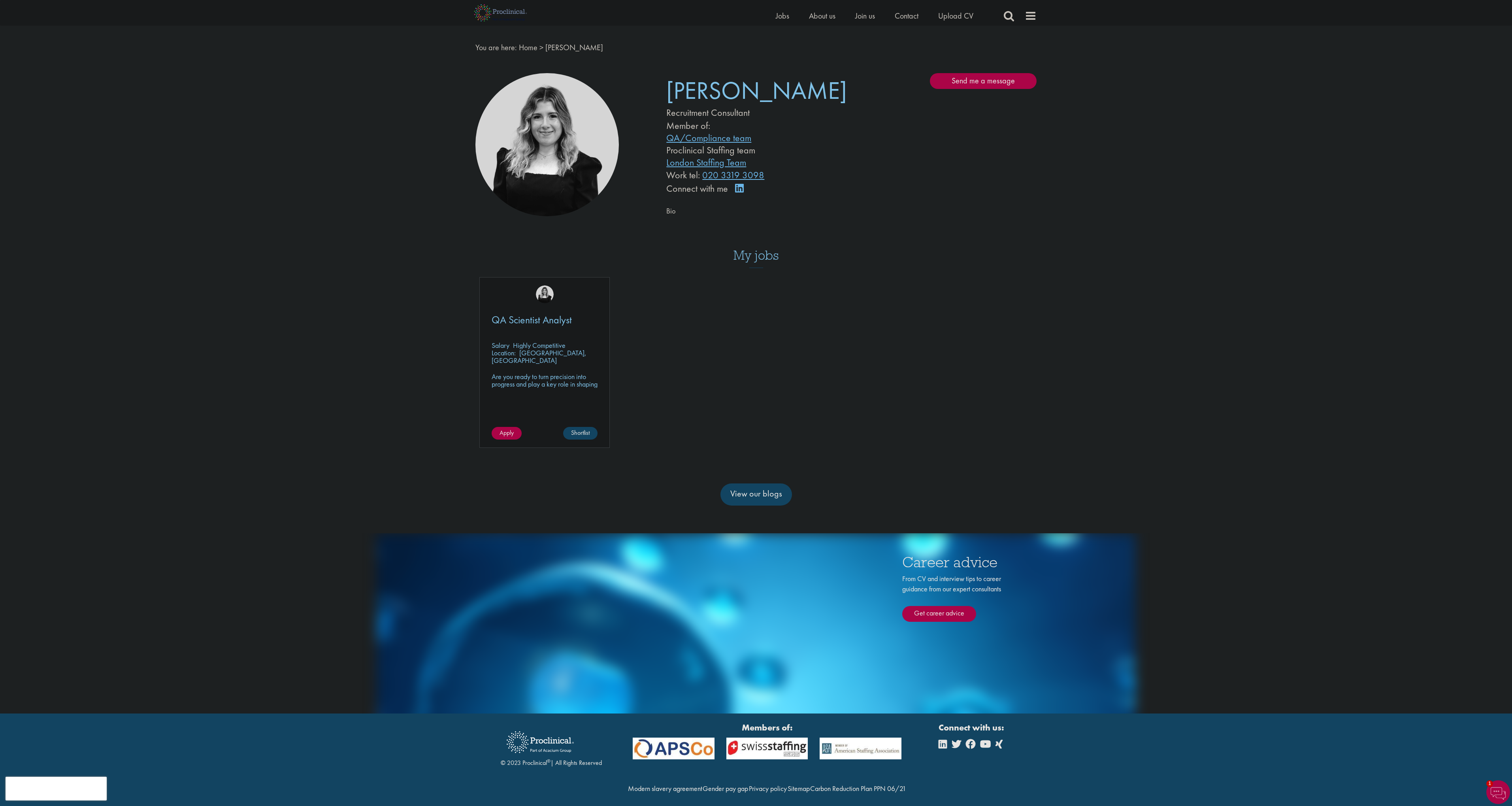
scroll to position [5, 0]
